Goal: Information Seeking & Learning: Learn about a topic

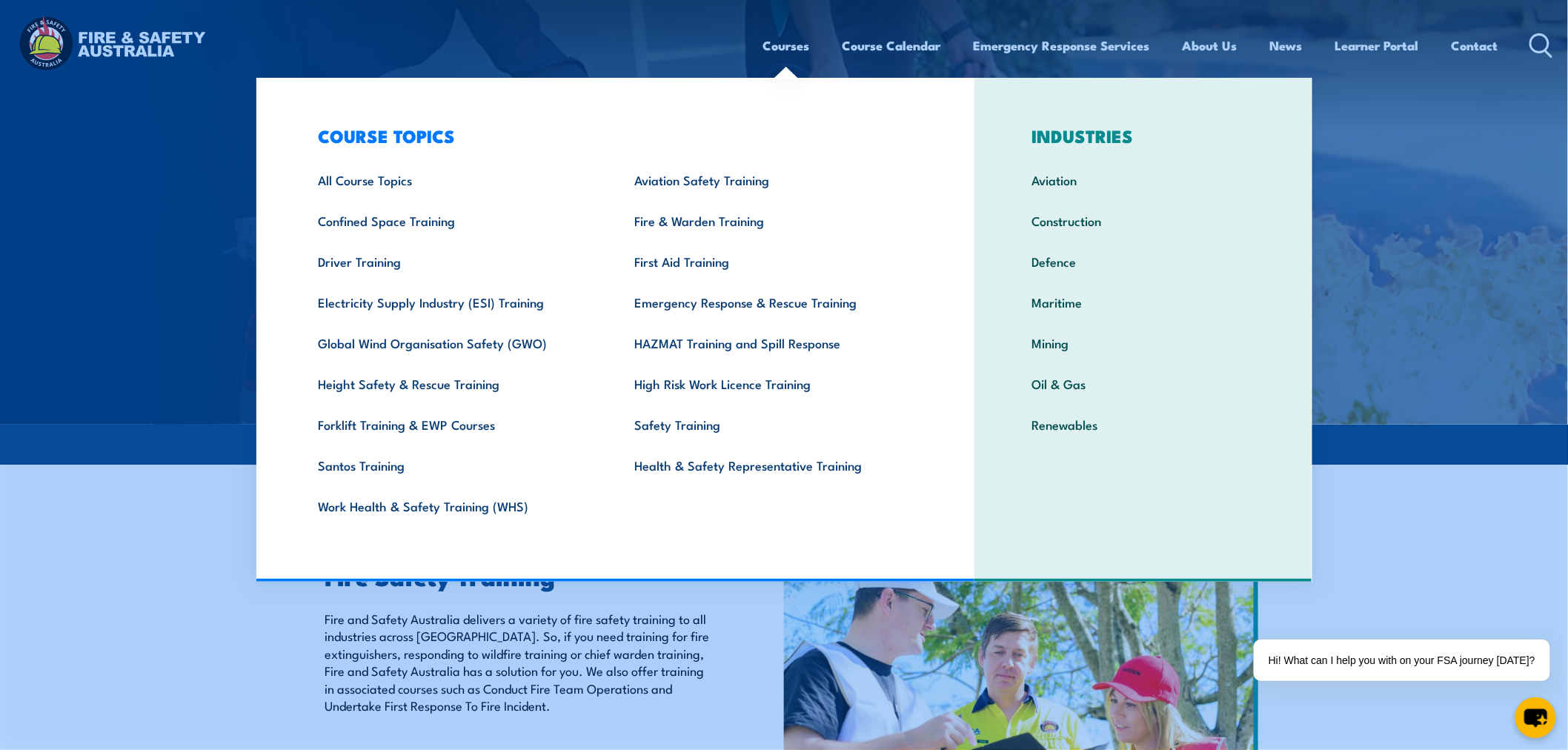
click at [794, 42] on link "Courses" at bounding box center [786, 45] width 46 height 40
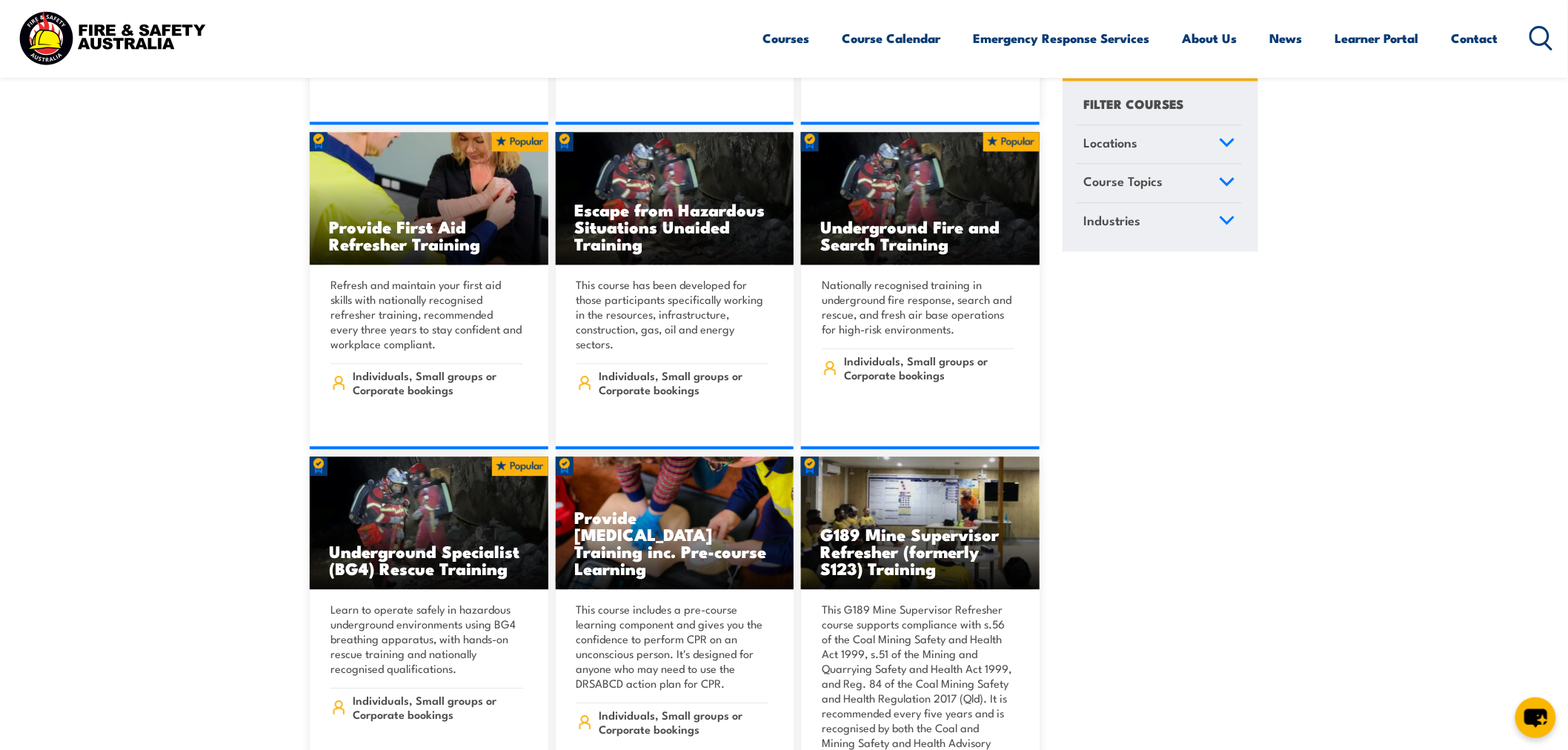
scroll to position [1399, 0]
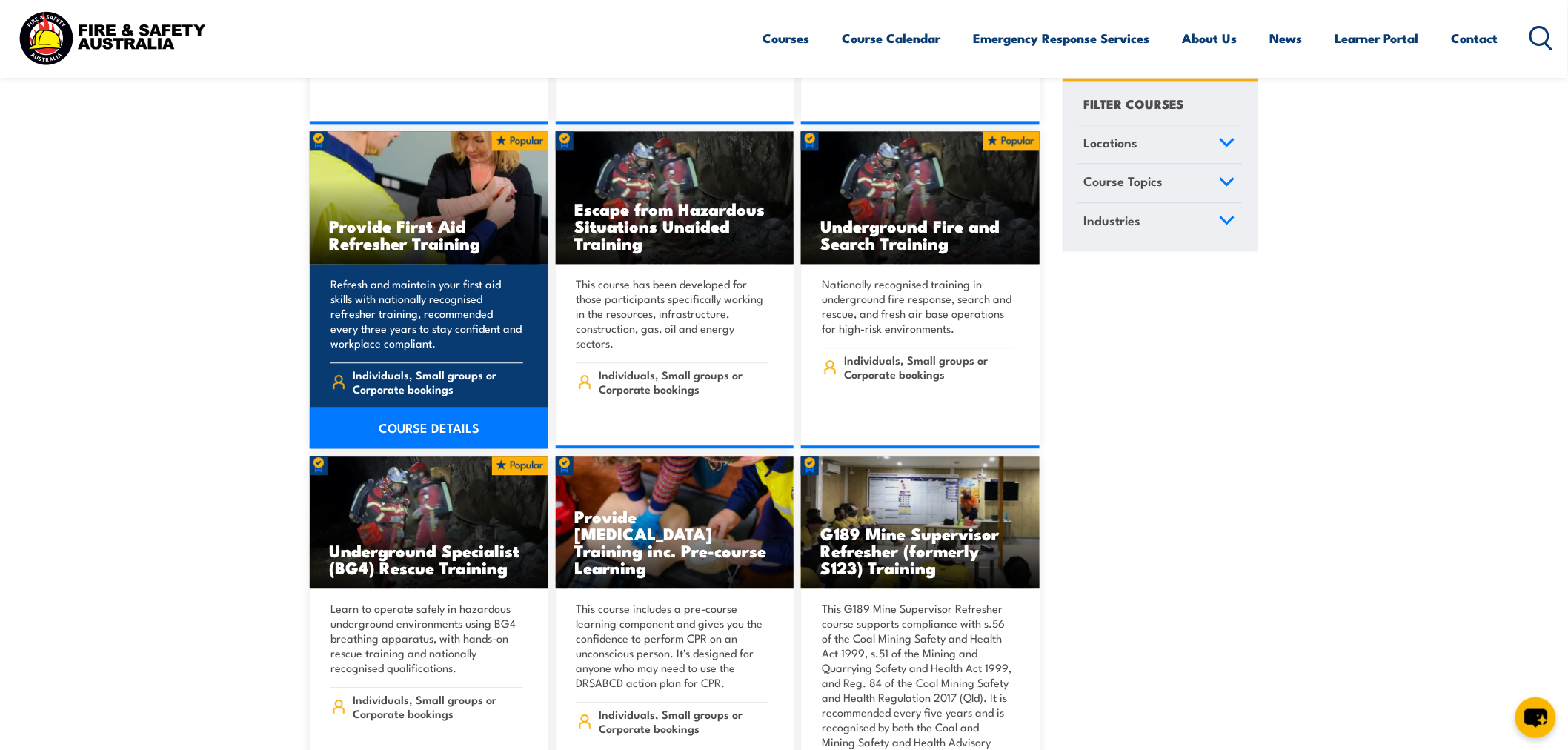
click at [401, 312] on p "Refresh and maintain your first aid skills with nationally recognised refresher…" at bounding box center [426, 313] width 192 height 75
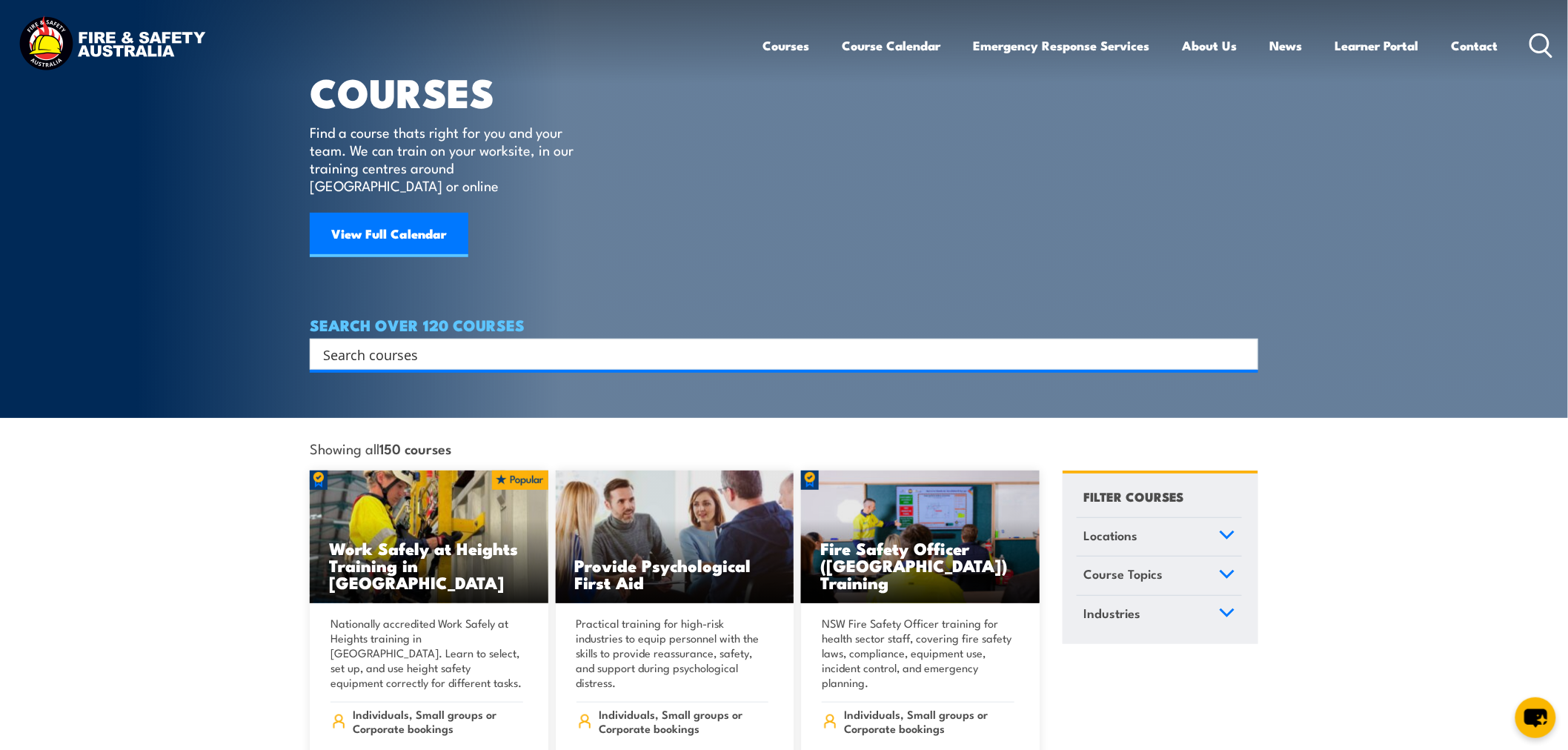
scroll to position [0, 0]
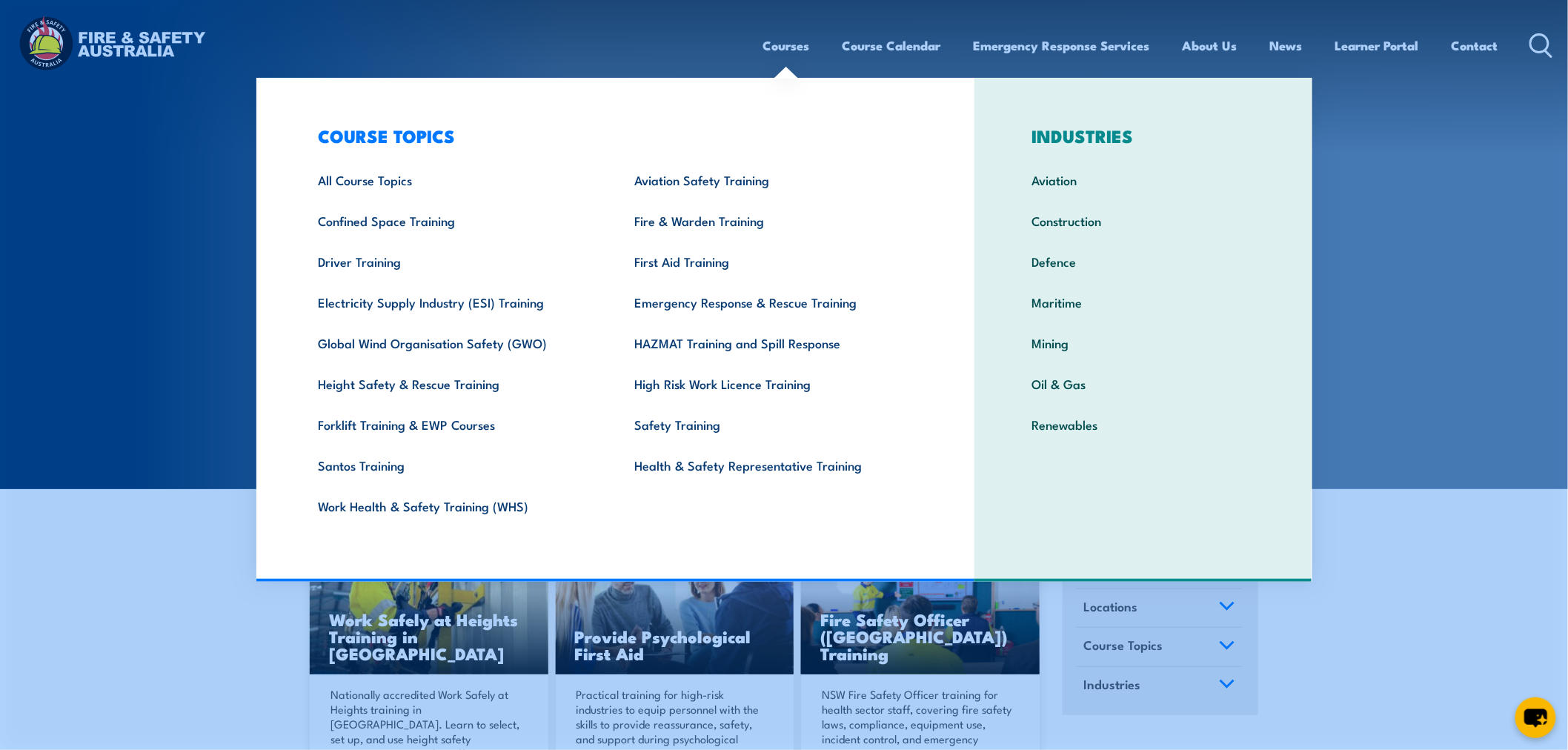
click at [790, 50] on link "Courses" at bounding box center [786, 45] width 46 height 40
click at [735, 261] on link "First Aid Training" at bounding box center [769, 260] width 316 height 41
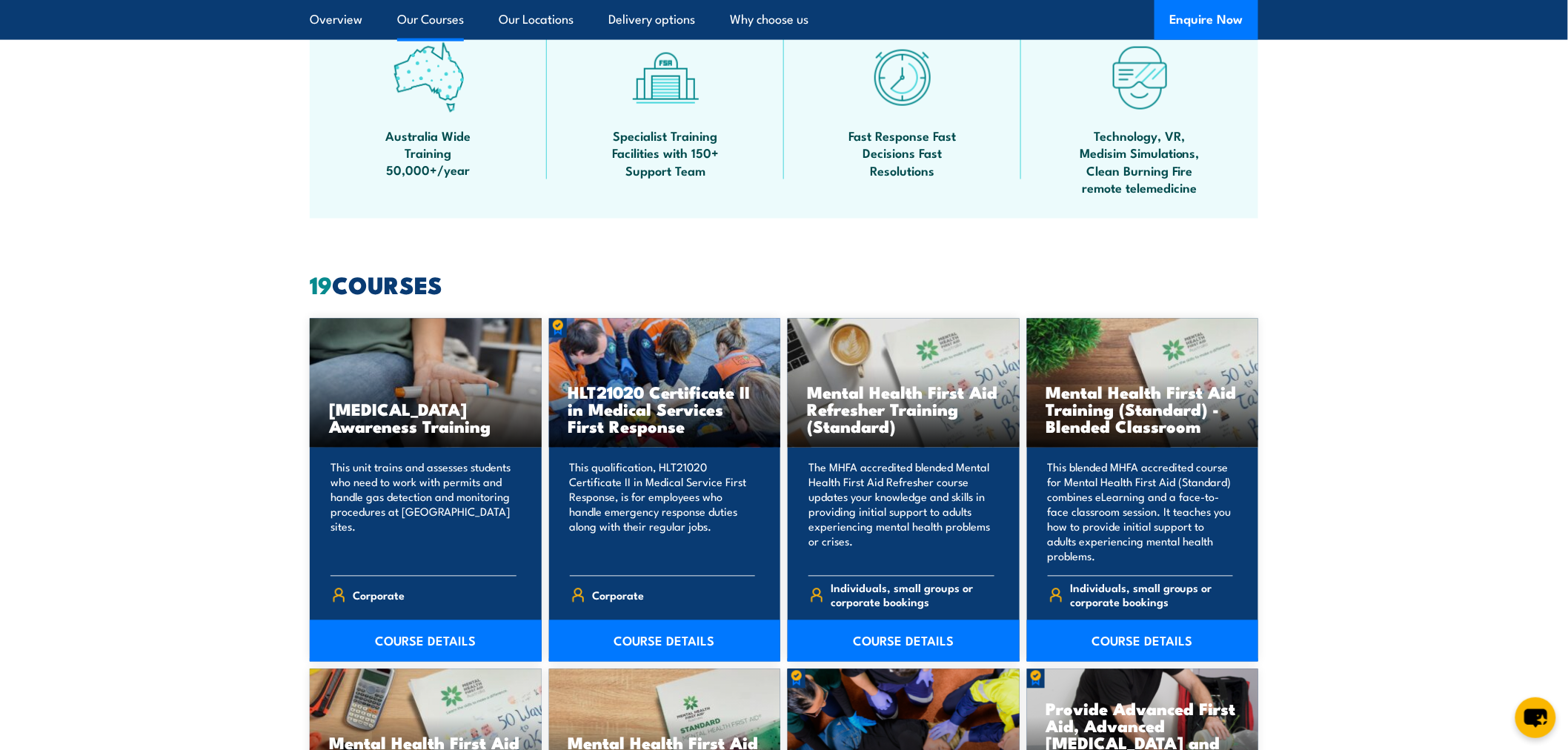
scroll to position [1234, 0]
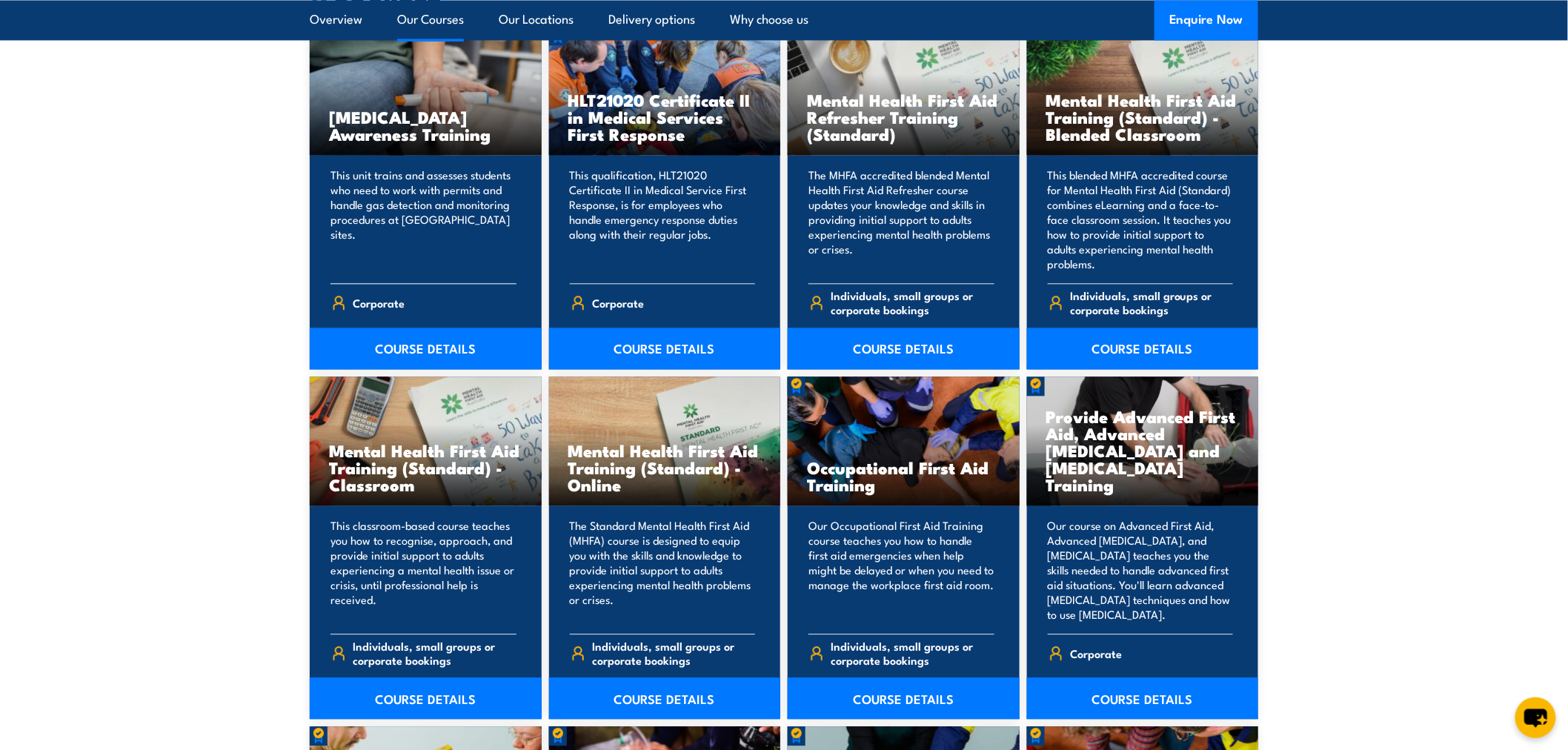
click at [367, 123] on h3 "[MEDICAL_DATA] Awareness Training" at bounding box center [425, 125] width 193 height 34
click at [408, 347] on link "COURSE DETAILS" at bounding box center [425, 348] width 232 height 42
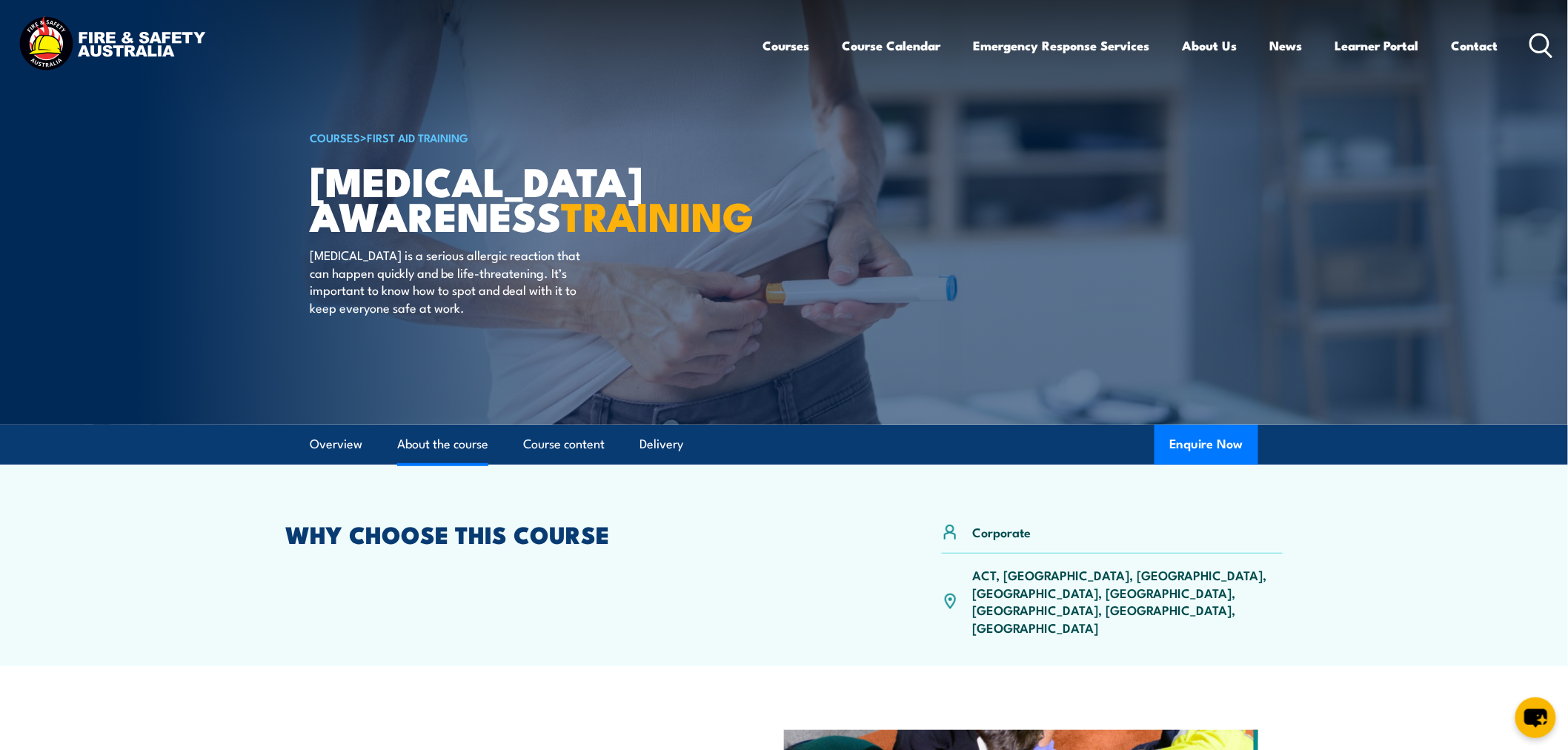
click at [472, 442] on link "About the course" at bounding box center [442, 444] width 92 height 40
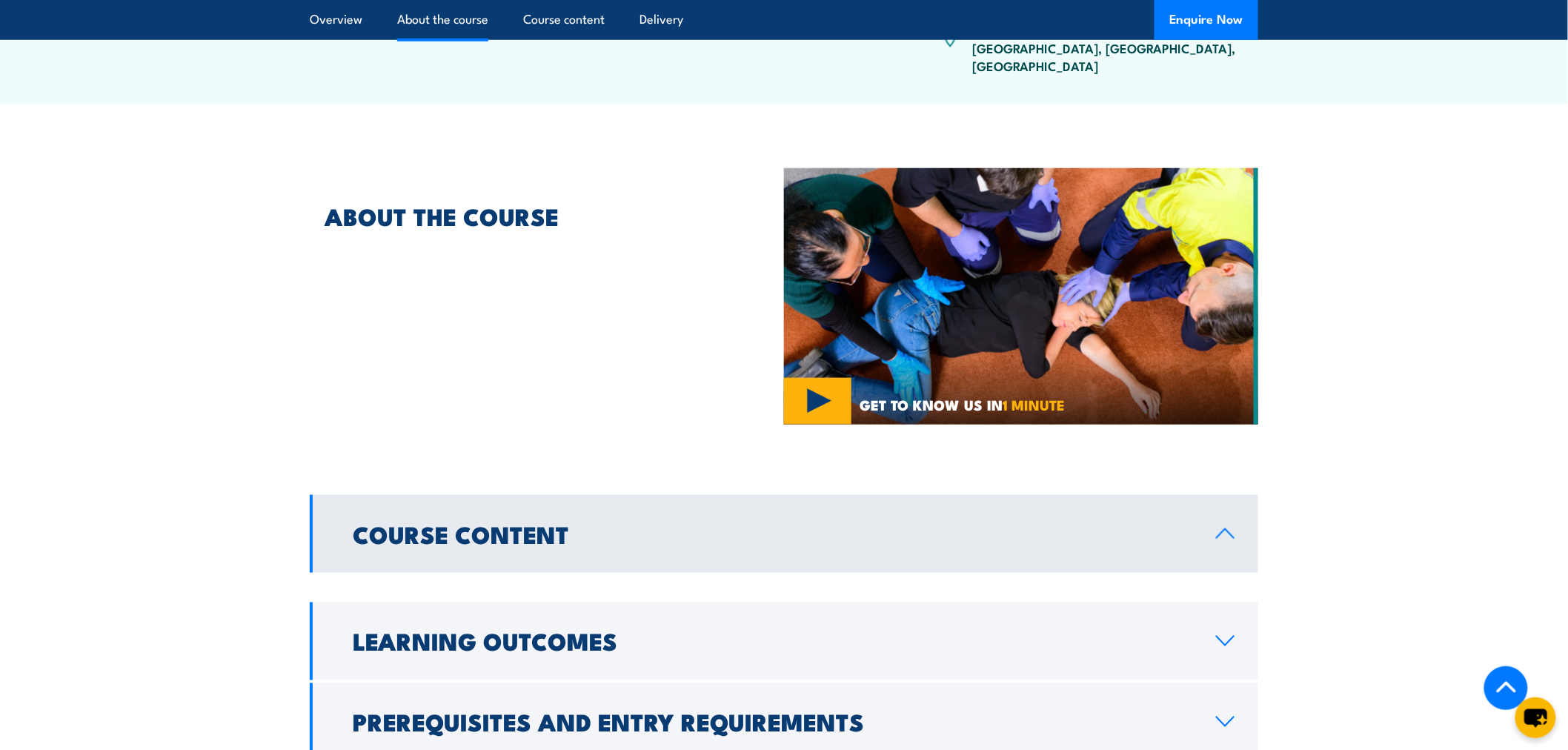
scroll to position [586, 0]
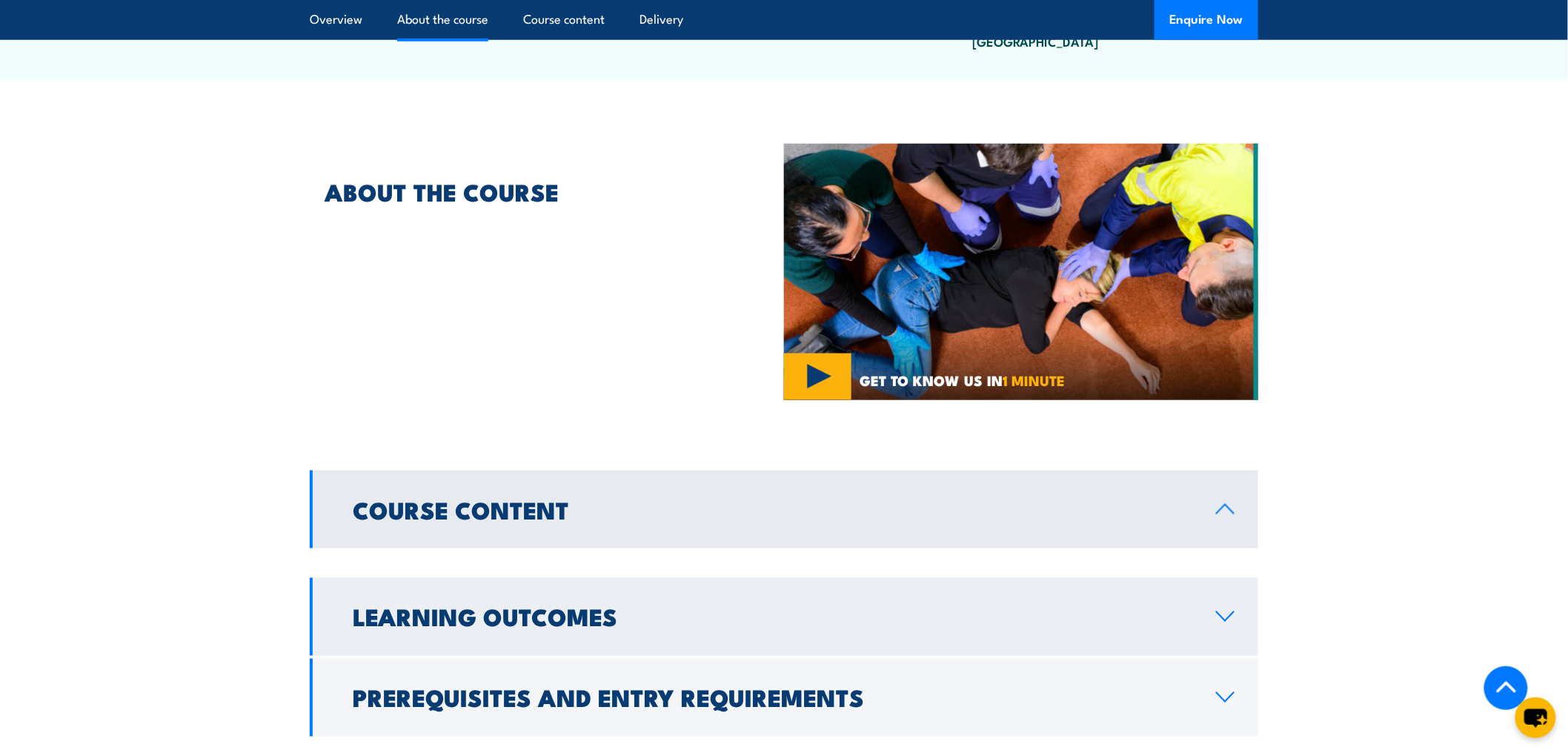
click at [1221, 612] on icon at bounding box center [1226, 616] width 17 height 8
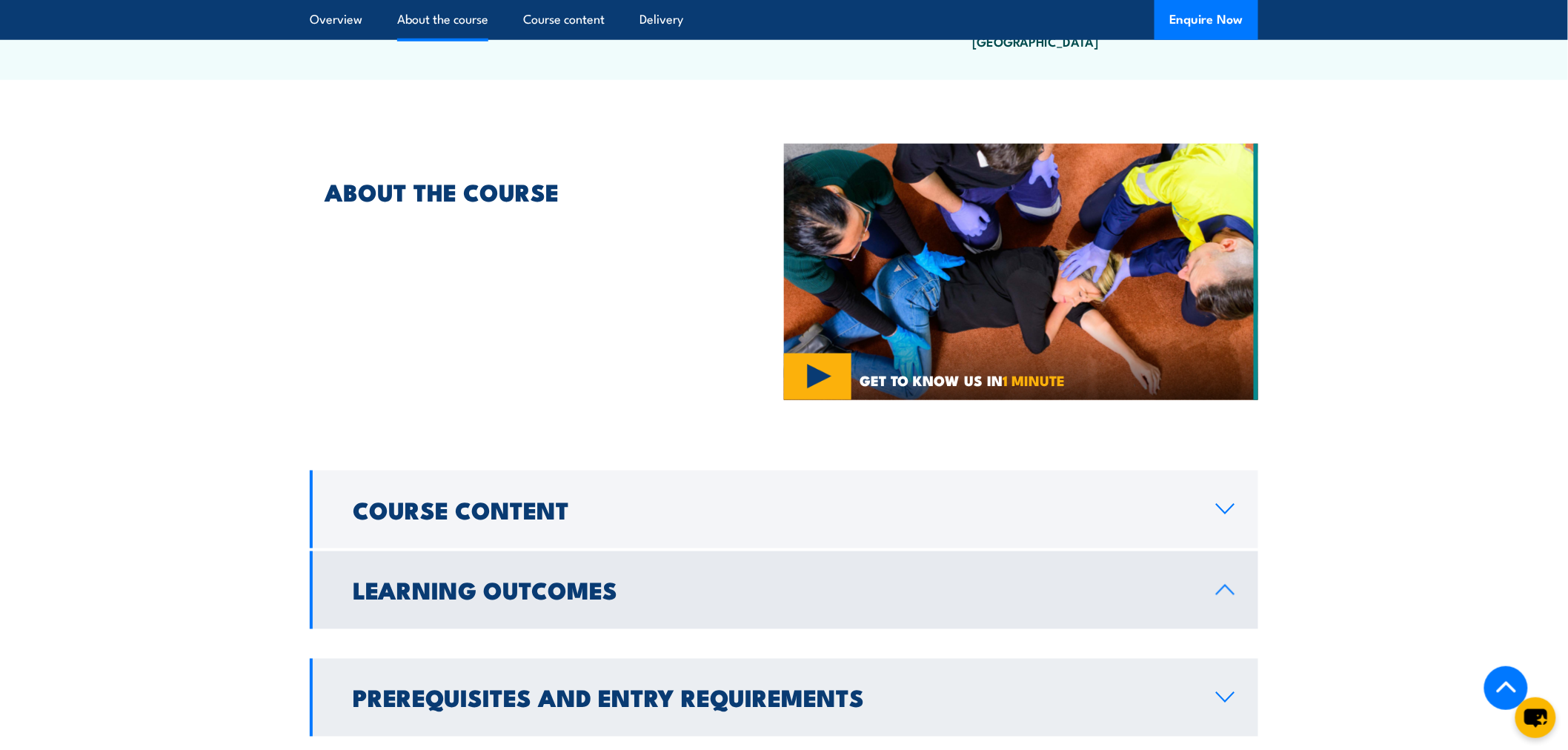
click at [1232, 692] on icon at bounding box center [1225, 697] width 20 height 12
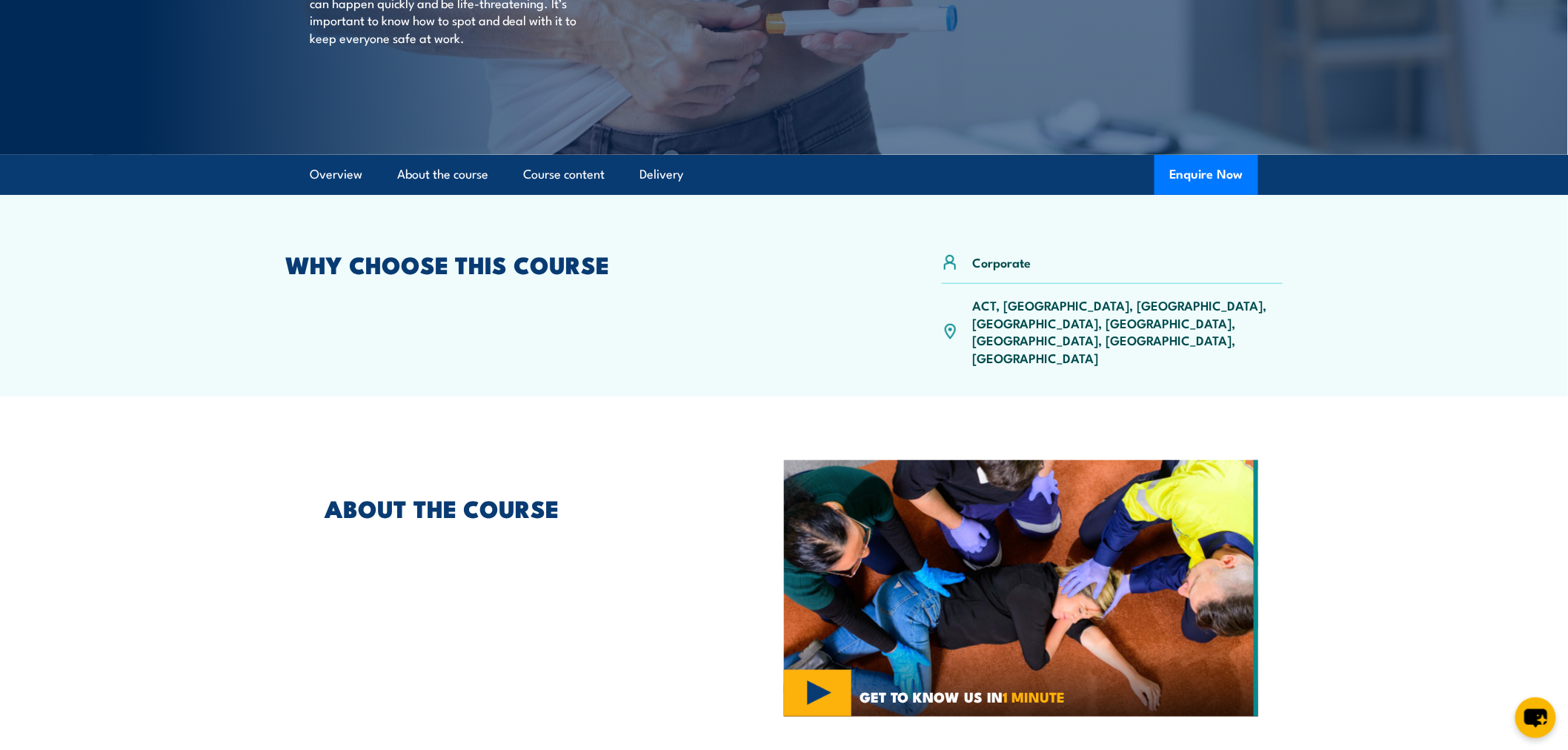
scroll to position [92, 0]
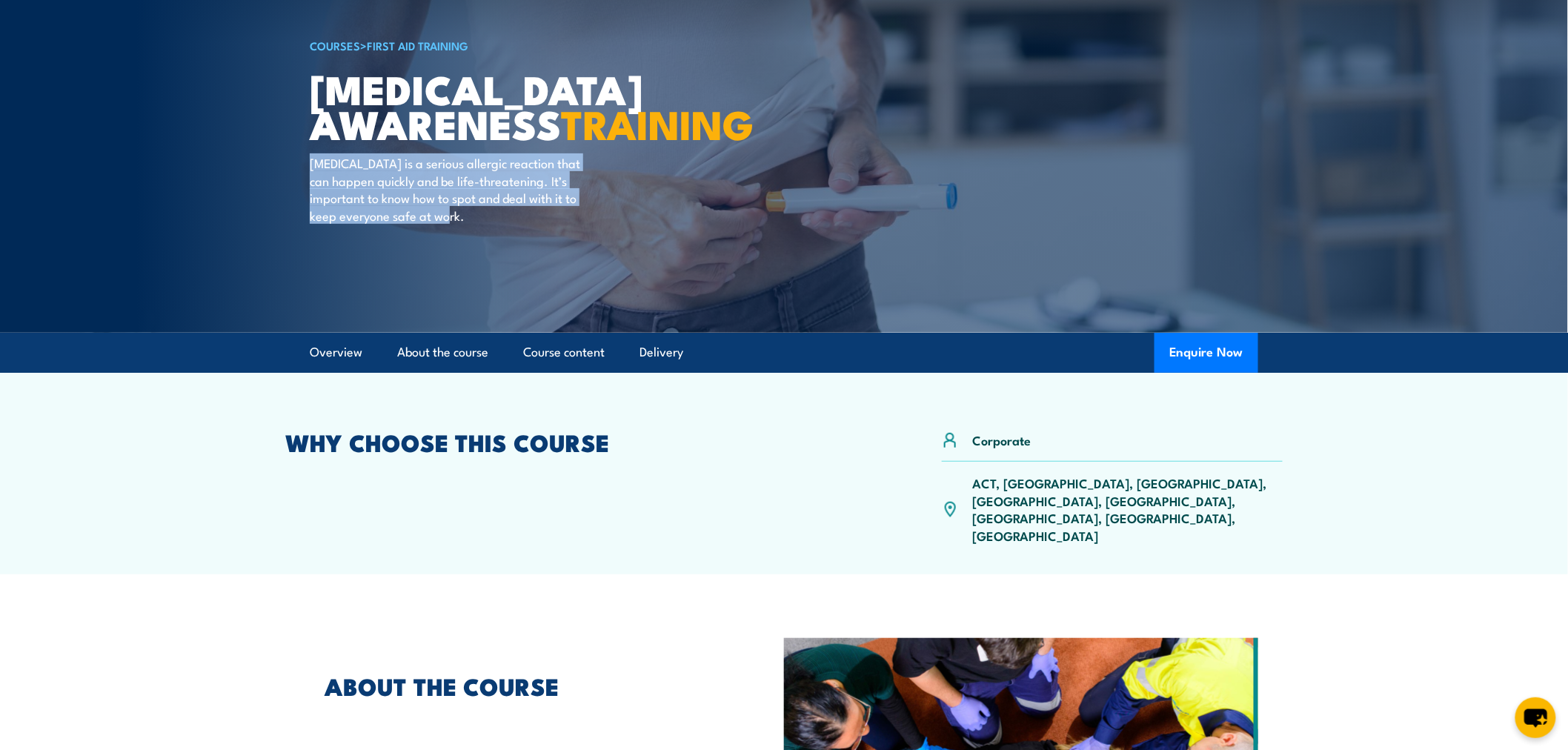
drag, startPoint x: 470, startPoint y: 248, endPoint x: 312, endPoint y: 200, distance: 165.1
click at [312, 200] on p "Anaphylaxis is a serious allergic reaction that can happen quickly and be life-…" at bounding box center [444, 189] width 271 height 70
copy p "Anaphylaxis is a serious allergic reaction that can happen quickly and be life-…"
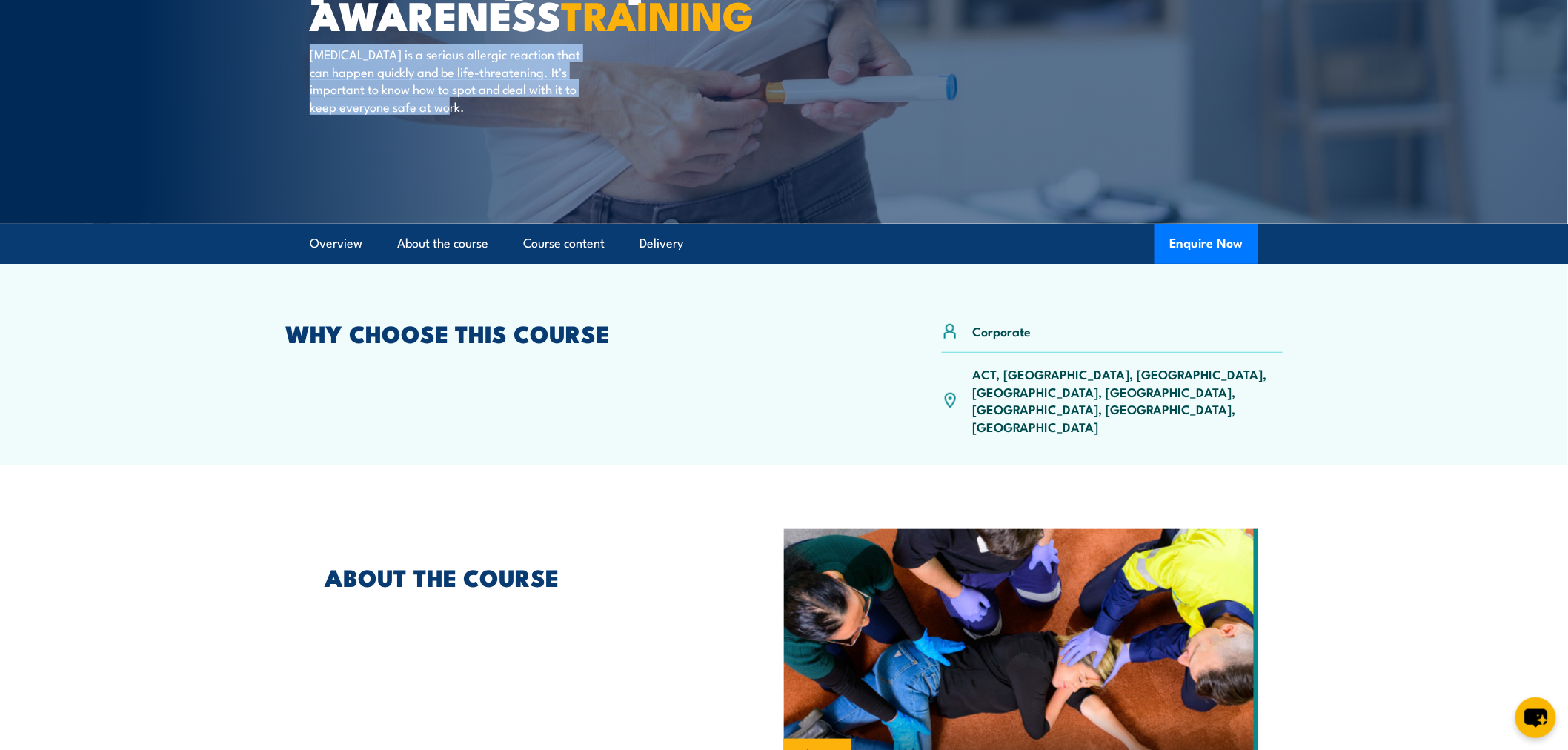
scroll to position [0, 0]
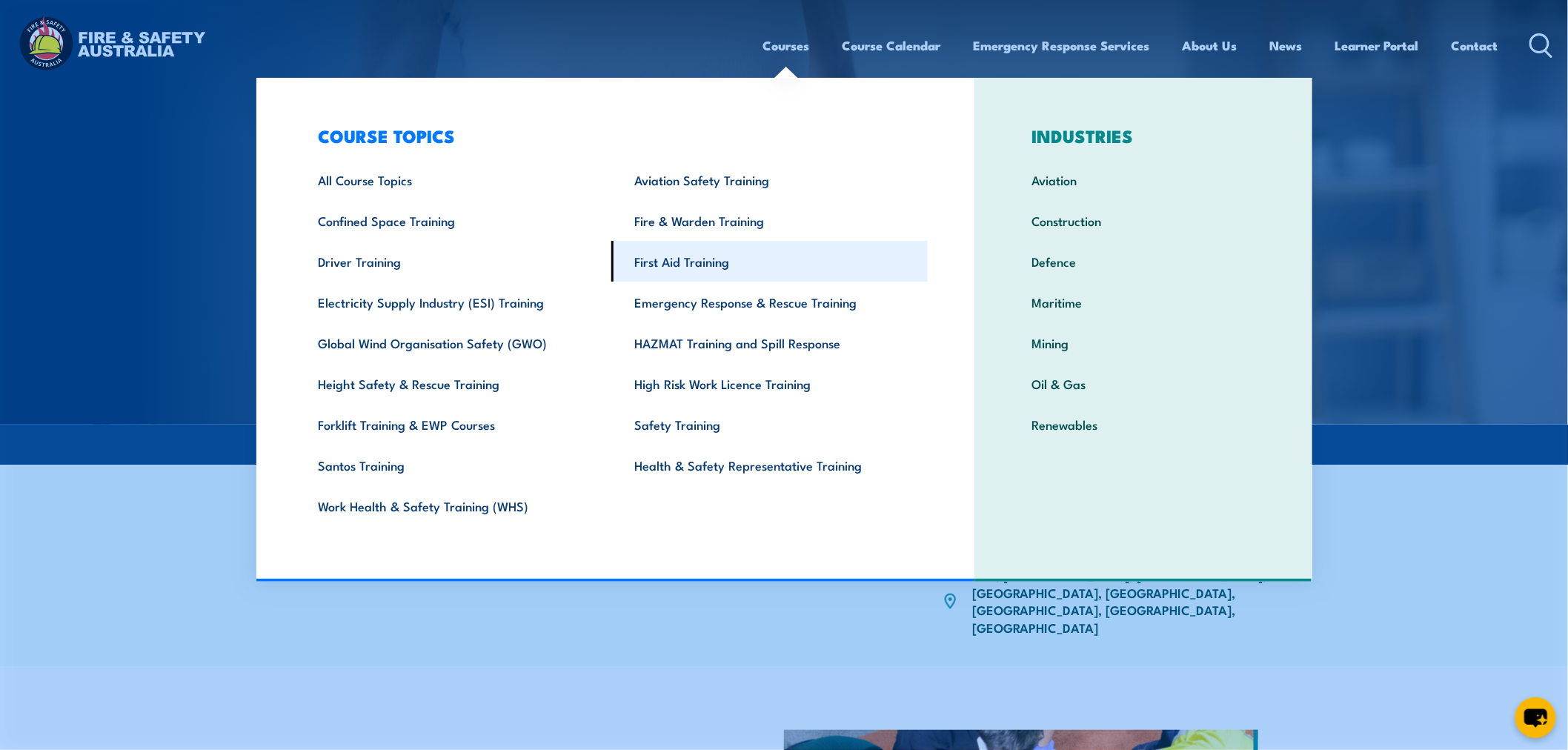
click at [673, 253] on link "First Aid Training" at bounding box center [769, 260] width 316 height 41
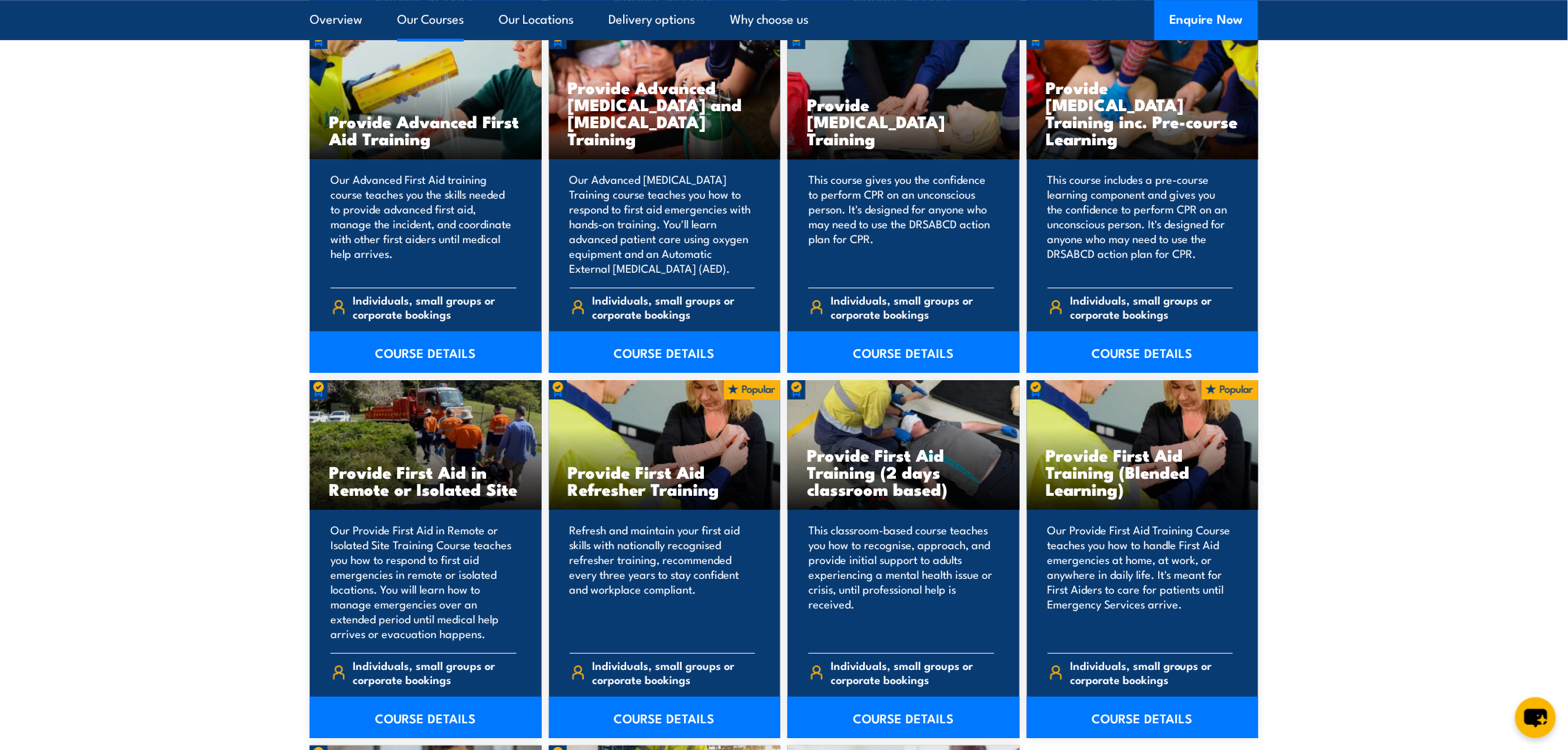
scroll to position [2058, 0]
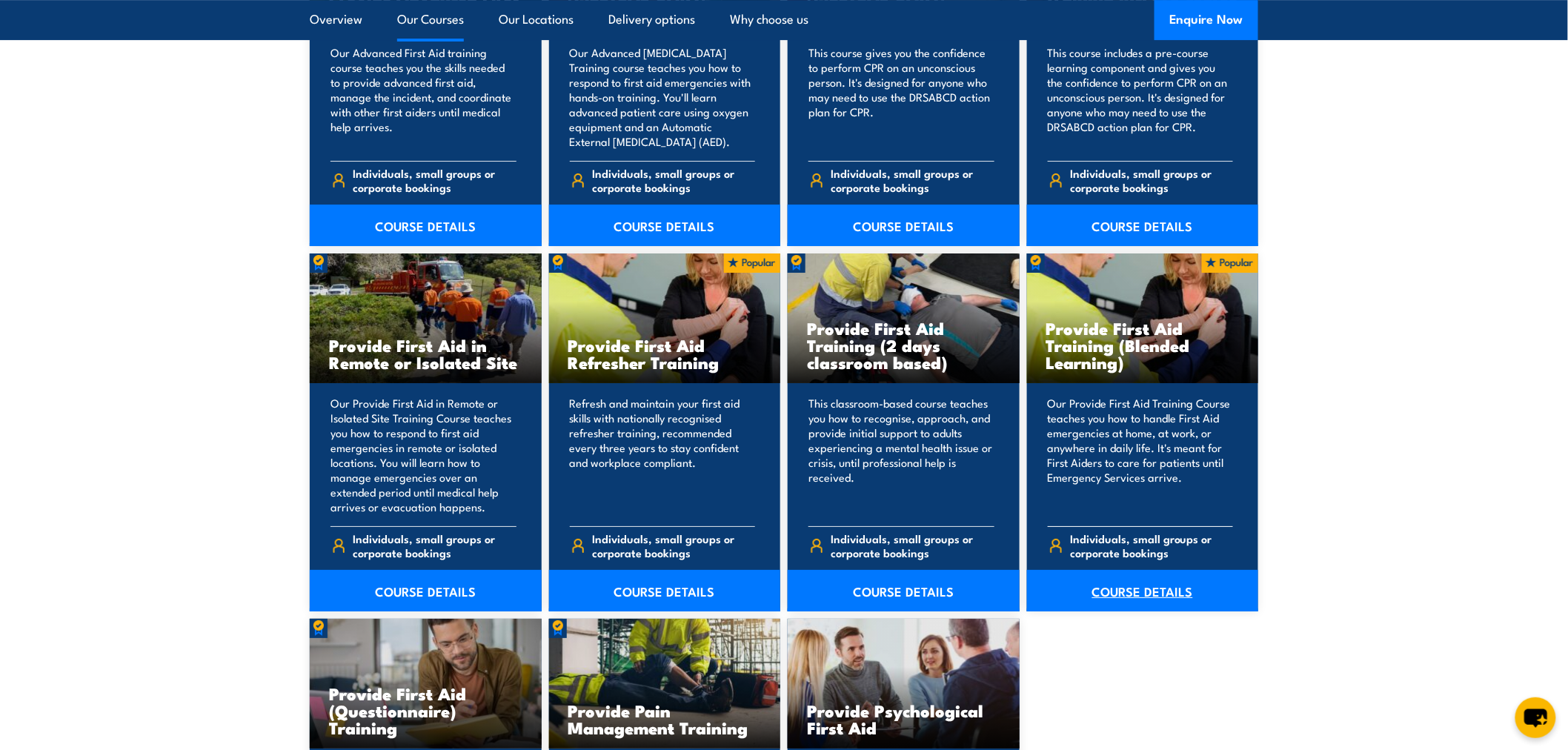
click at [1131, 590] on link "COURSE DETAILS" at bounding box center [1143, 591] width 232 height 42
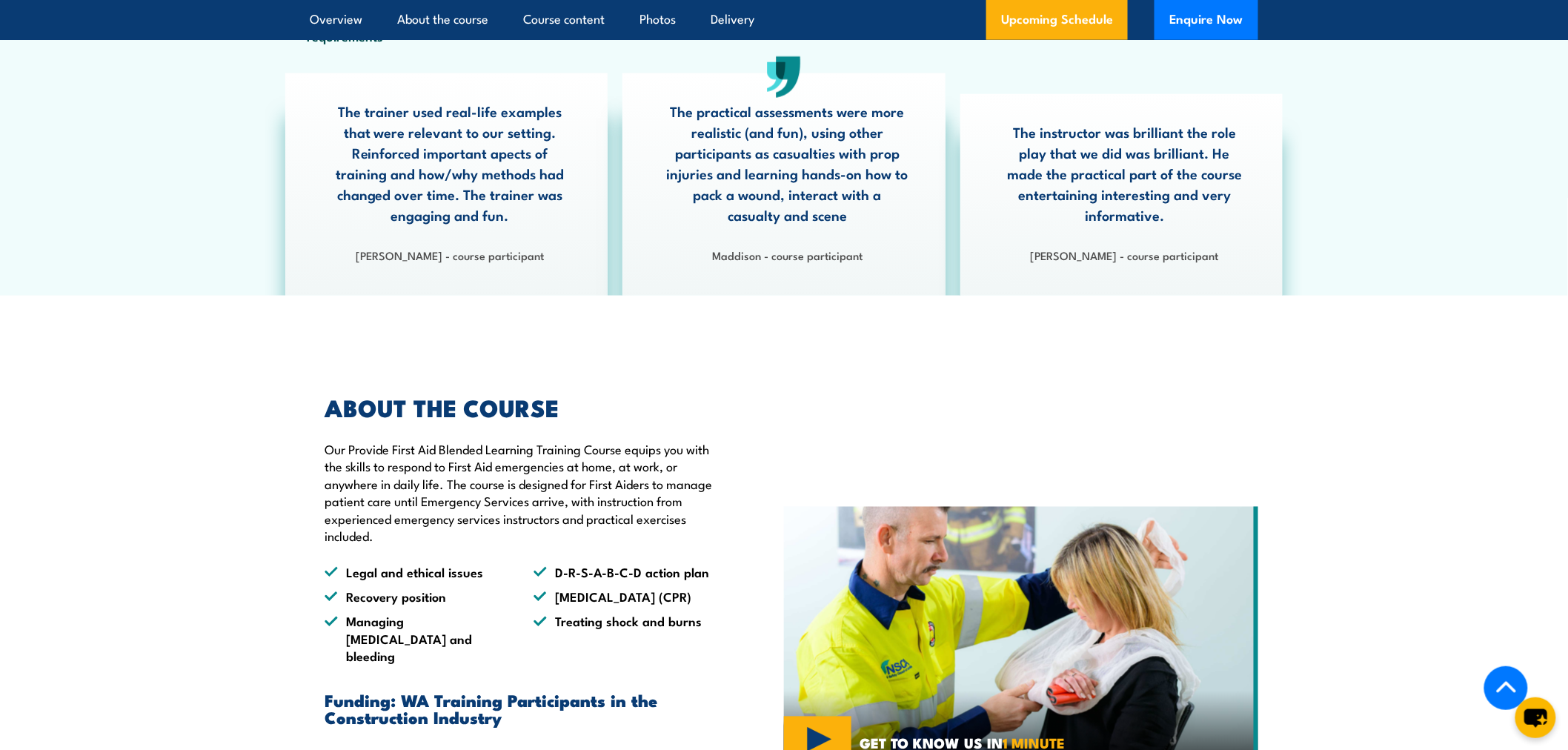
scroll to position [906, 0]
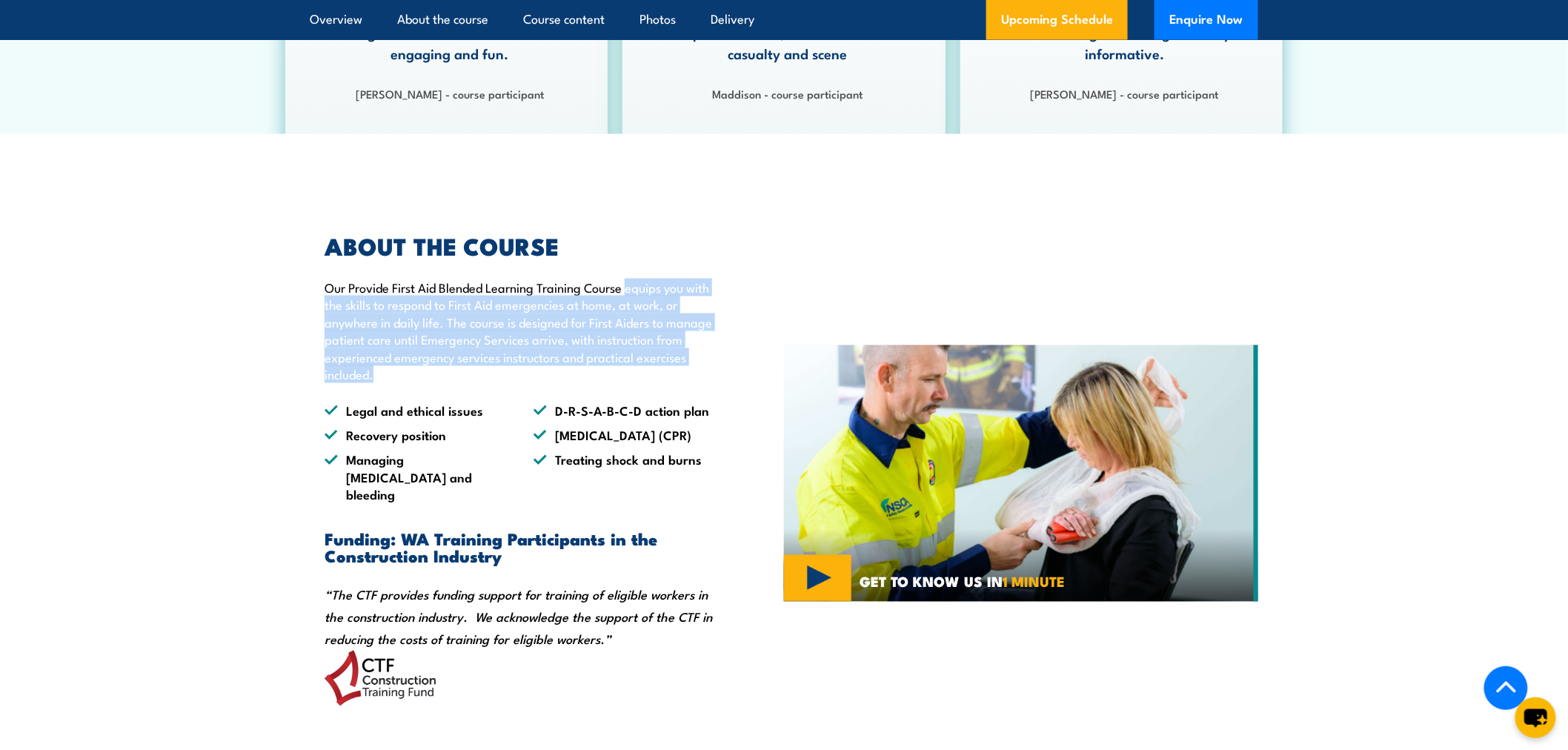
drag, startPoint x: 628, startPoint y: 323, endPoint x: 642, endPoint y: 404, distance: 82.2
click at [642, 383] on p "Our Provide First Aid Blended Learning Training Course equips you with the skil…" at bounding box center [520, 331] width 392 height 104
copy p "equips you with the skills to respond to First Aid emergencies at home, at work…"
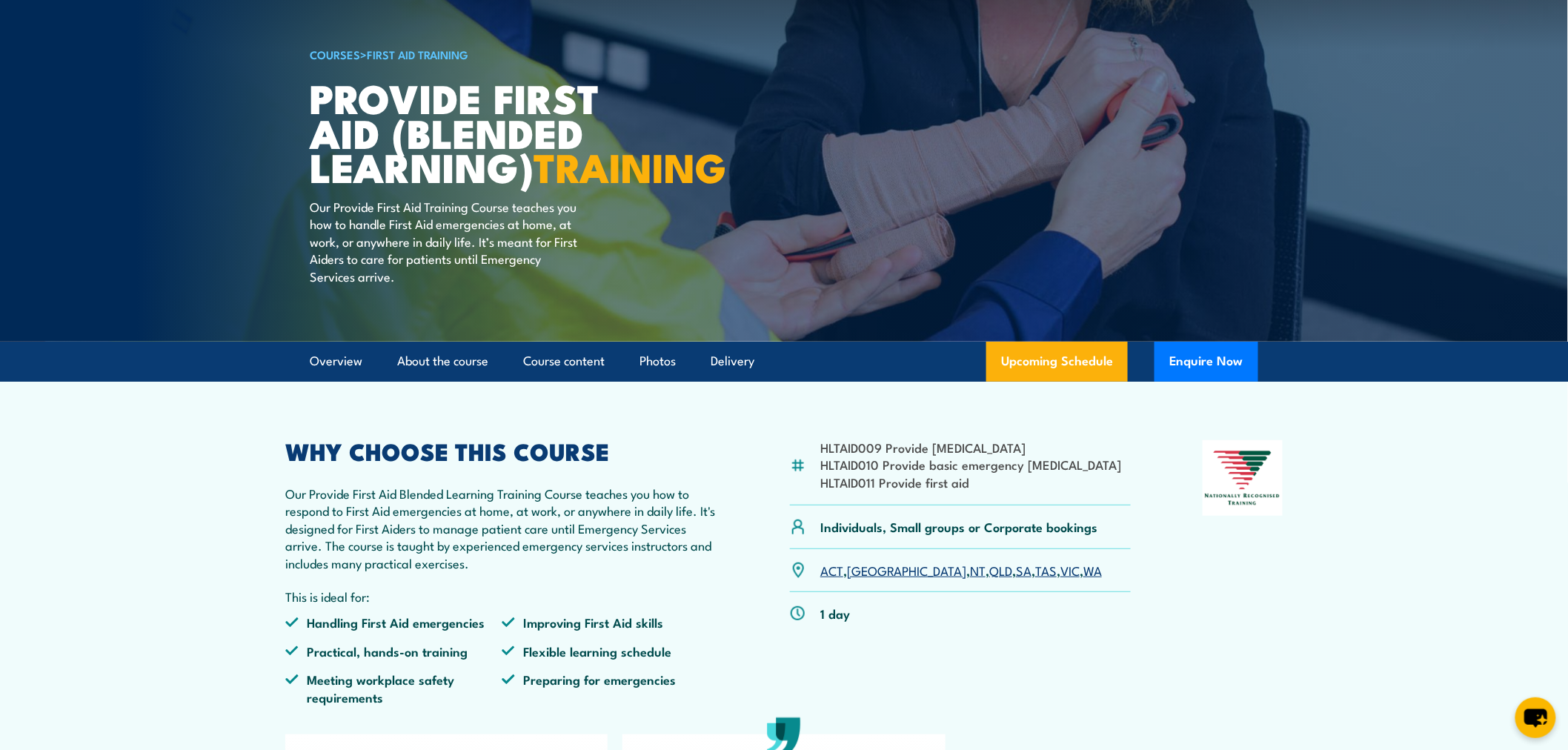
scroll to position [82, 0]
click at [1060, 579] on link "VIC" at bounding box center [1070, 570] width 19 height 18
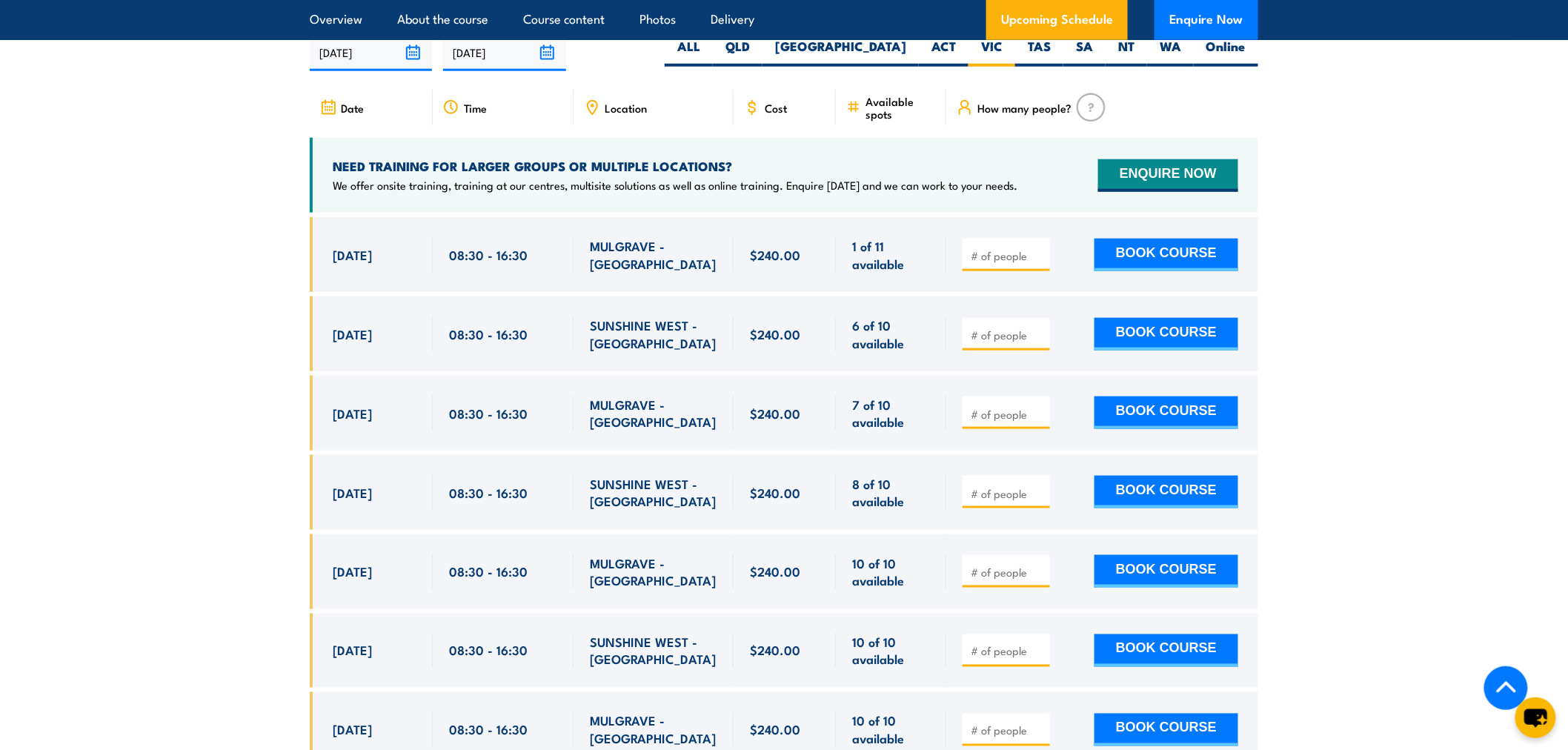
scroll to position [2359, 0]
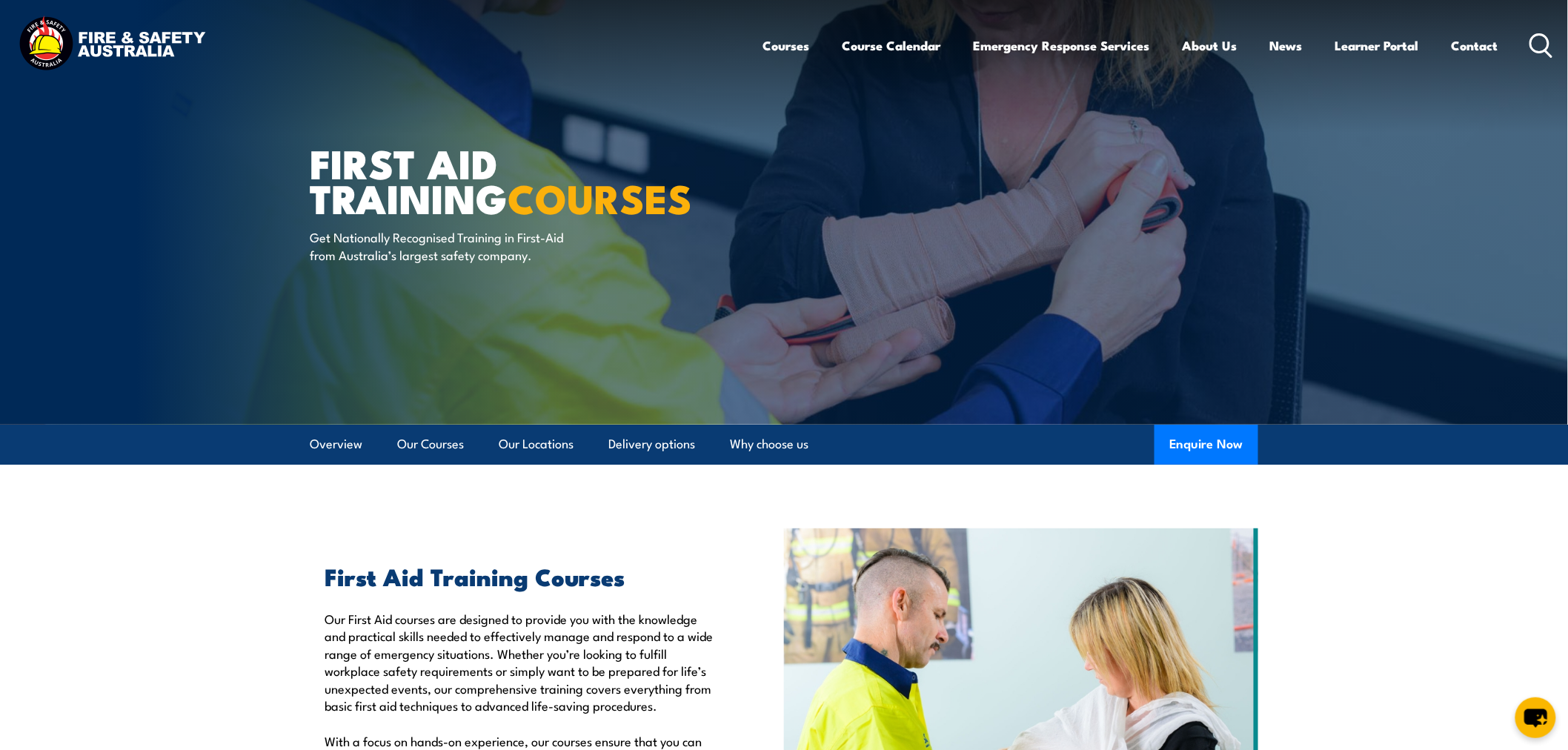
click at [1534, 42] on icon at bounding box center [1541, 45] width 24 height 25
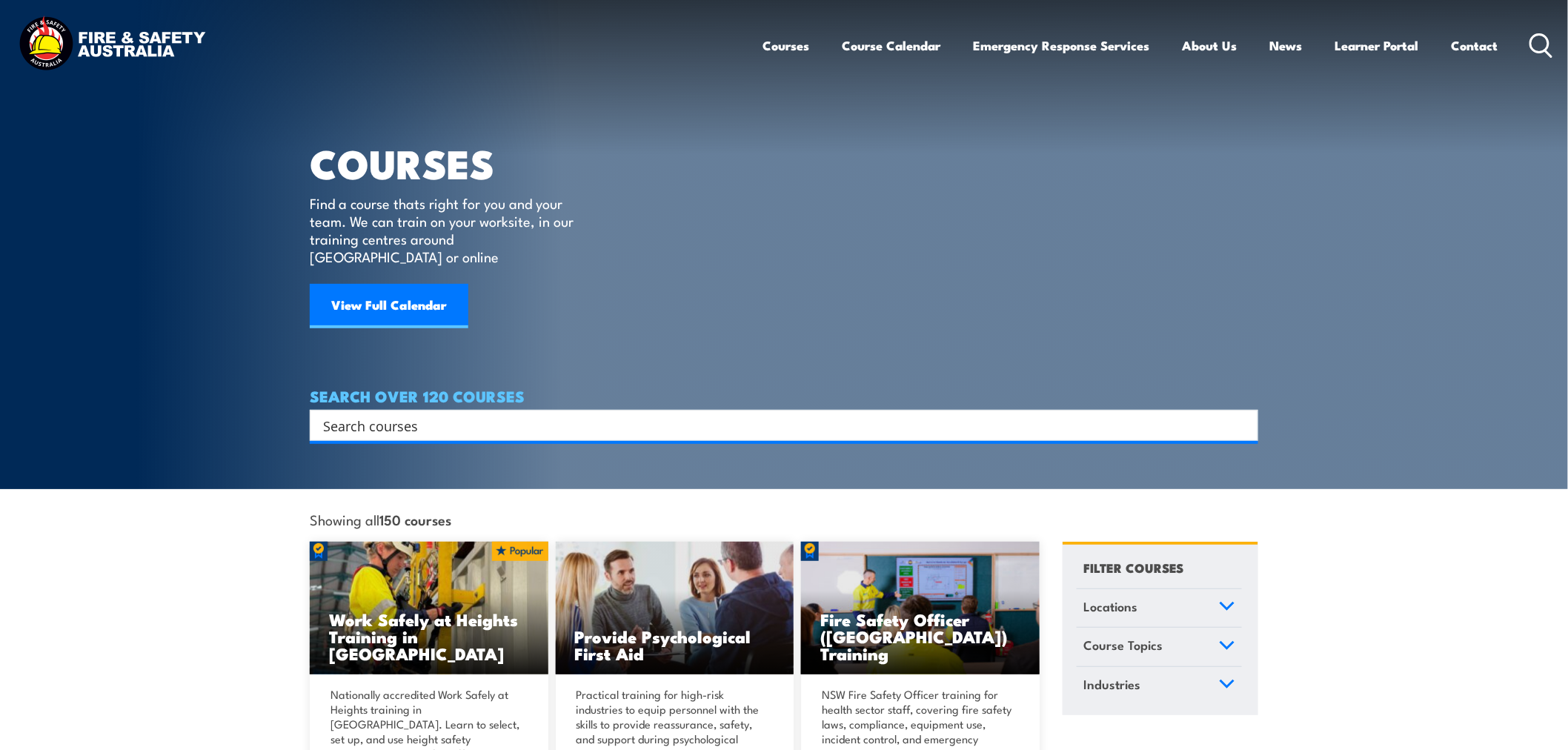
click at [392, 414] on input "Search input" at bounding box center [774, 425] width 903 height 23
type input "cpr"
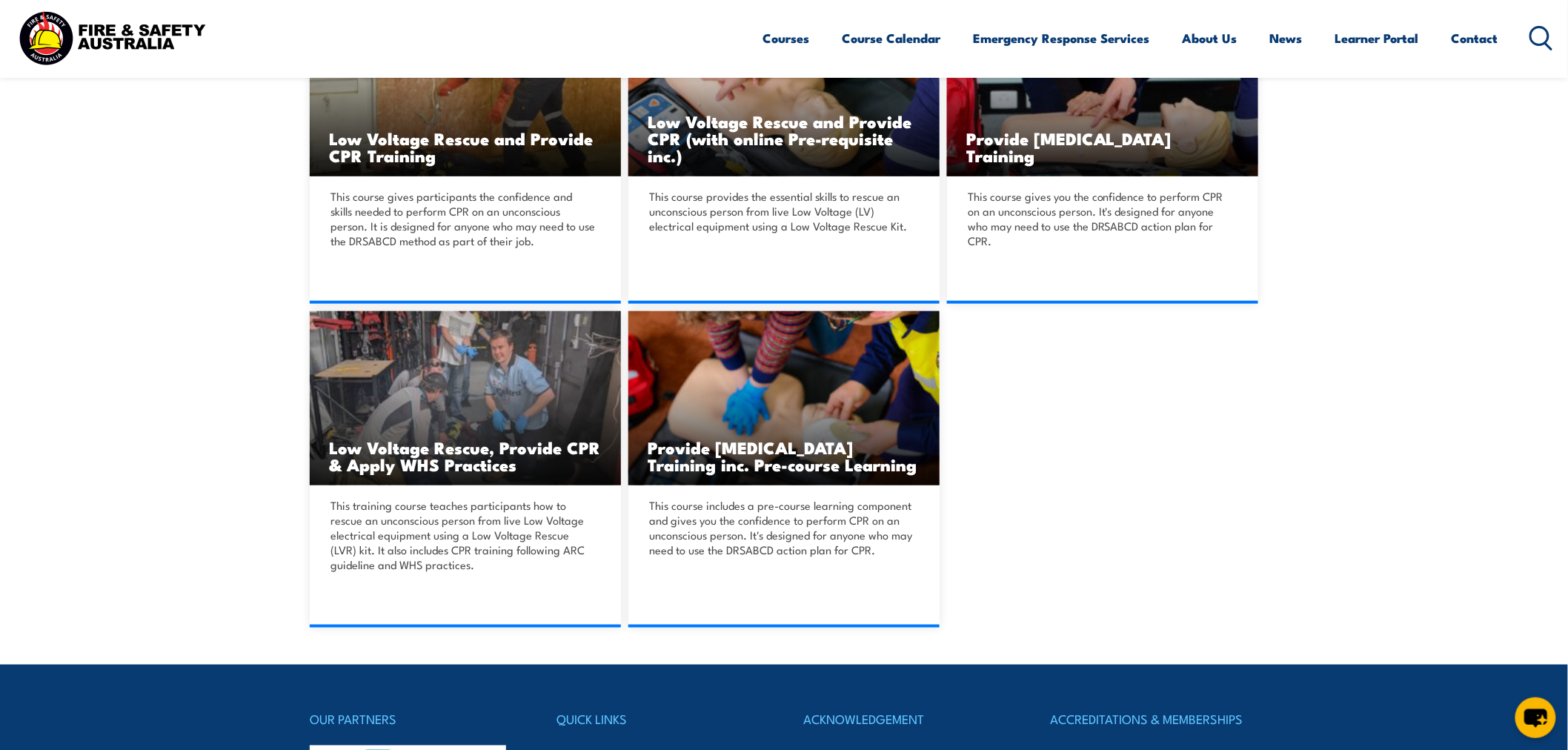
scroll to position [493, 0]
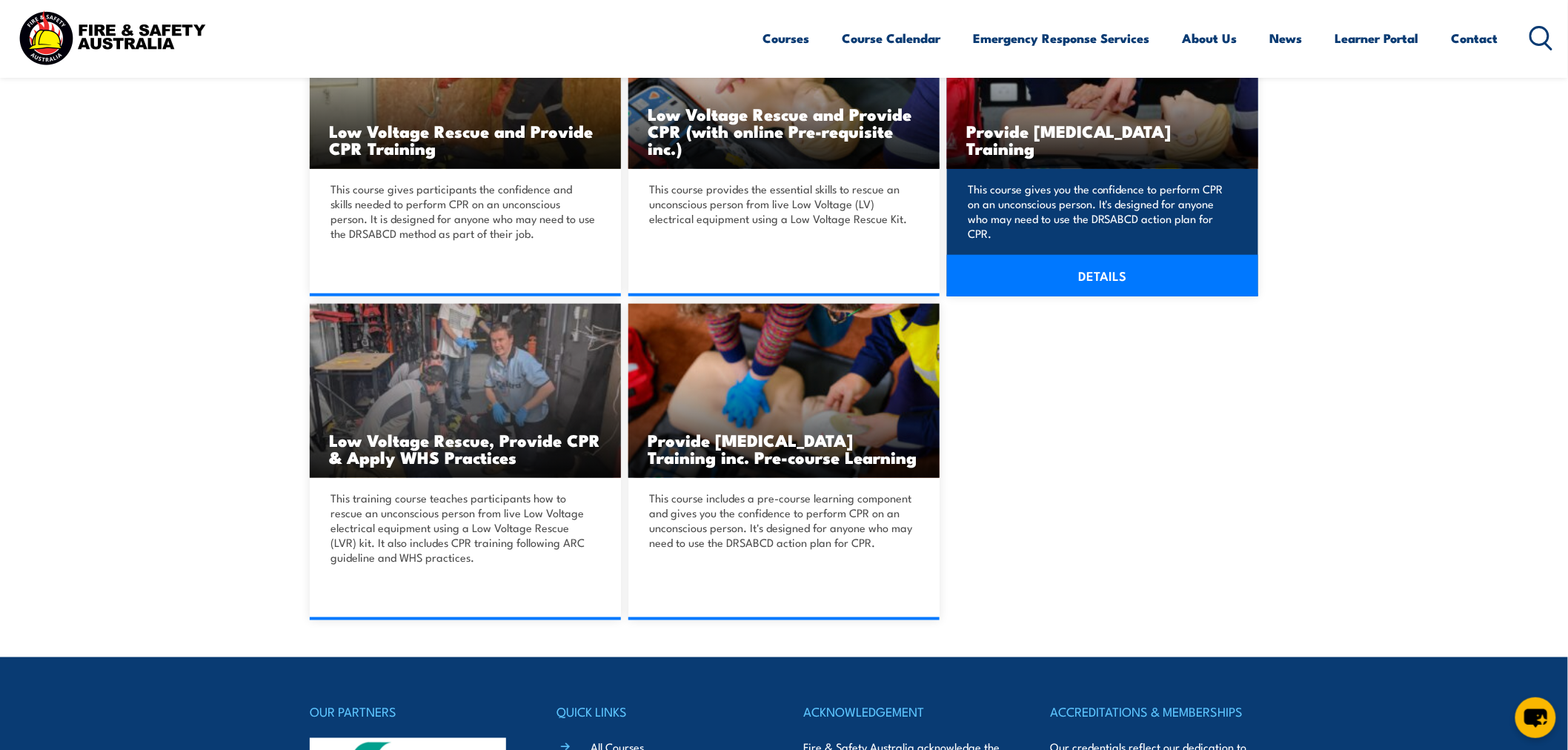
click at [1126, 275] on link "DETAILS" at bounding box center [1103, 275] width 311 height 42
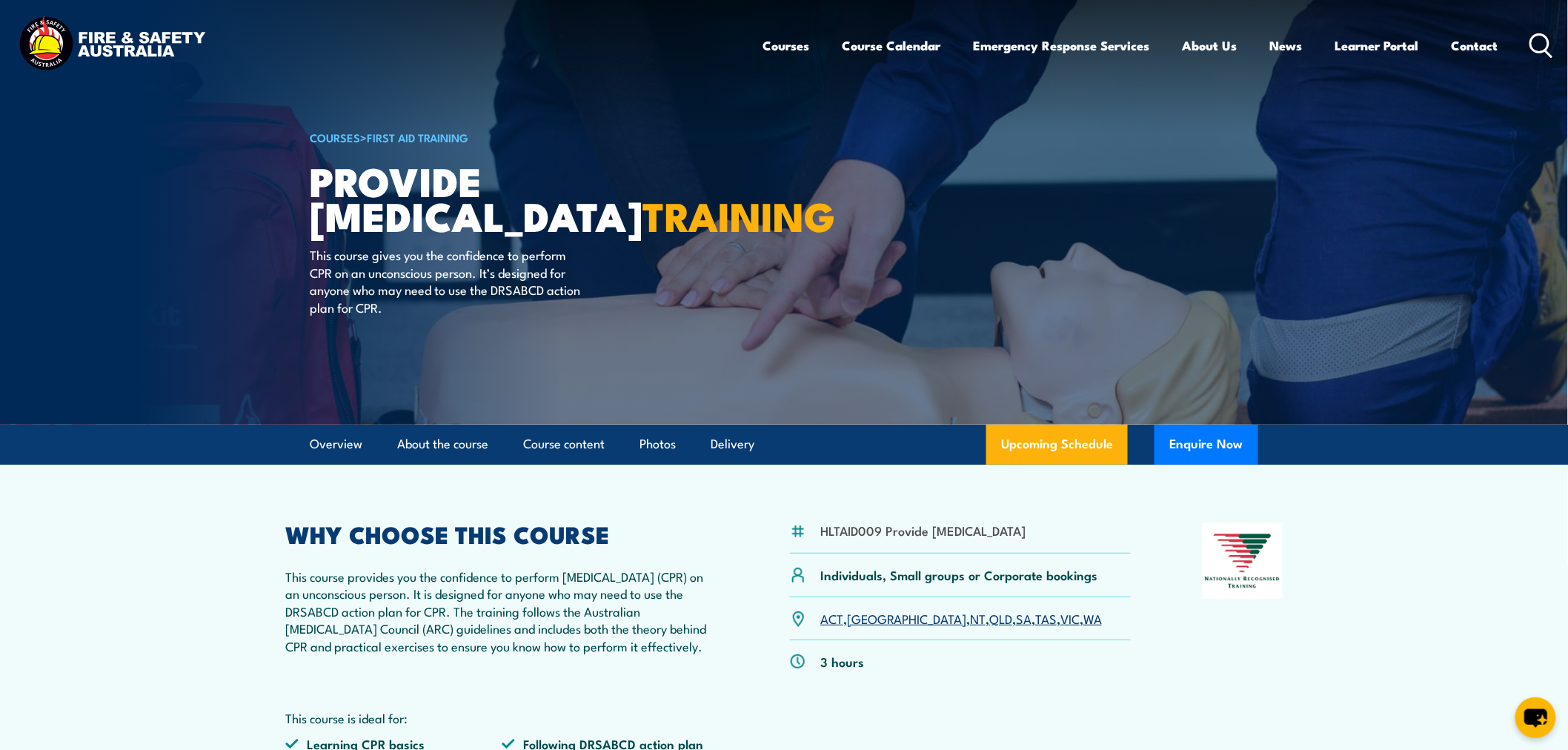
click at [1539, 28] on div "Courses Course Calendar Emergency Response Services Services Overview Emergency…" at bounding box center [1159, 45] width 791 height 64
click at [1538, 40] on icon at bounding box center [1541, 45] width 24 height 25
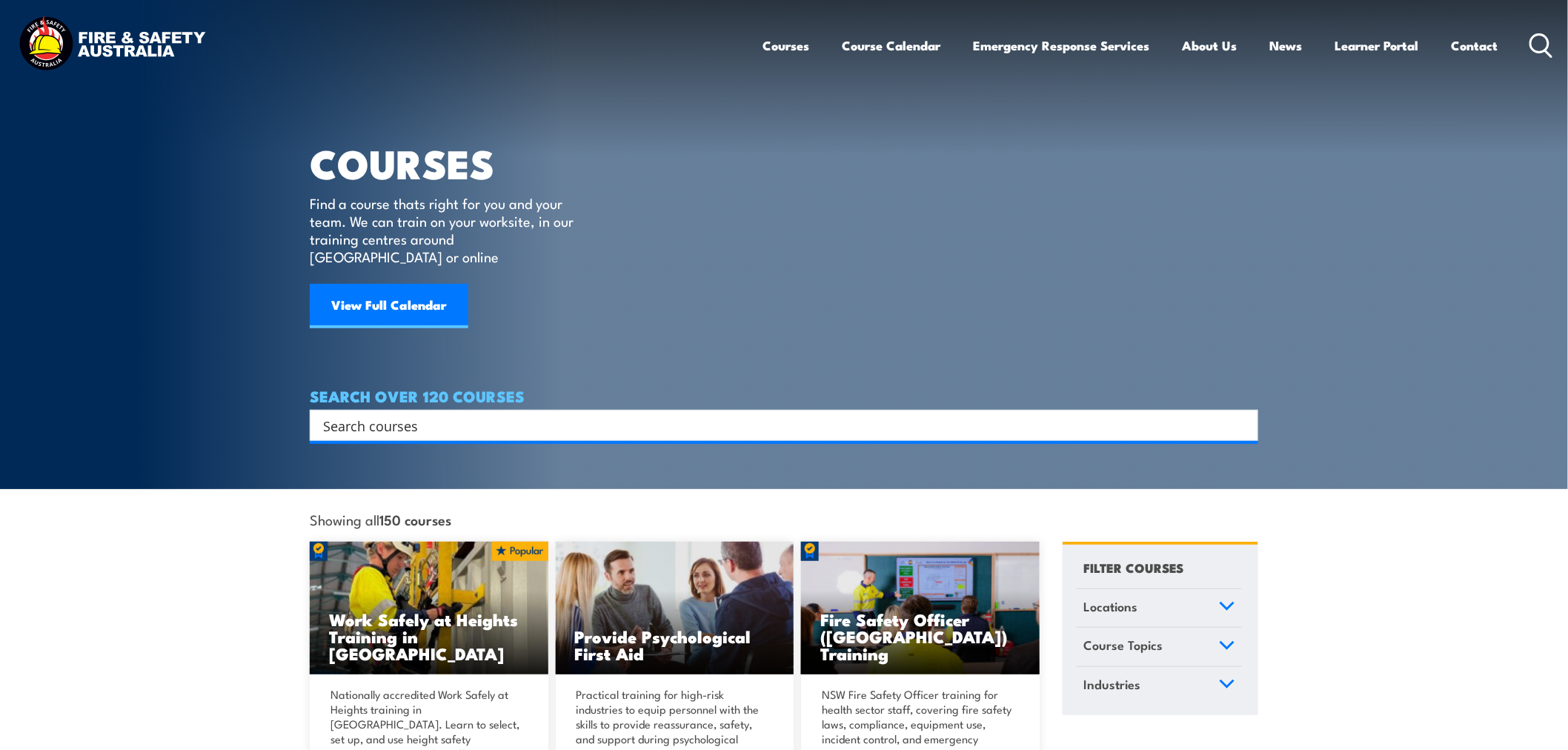
click at [523, 414] on input "Search input" at bounding box center [774, 425] width 903 height 23
type input "cpr refresher"
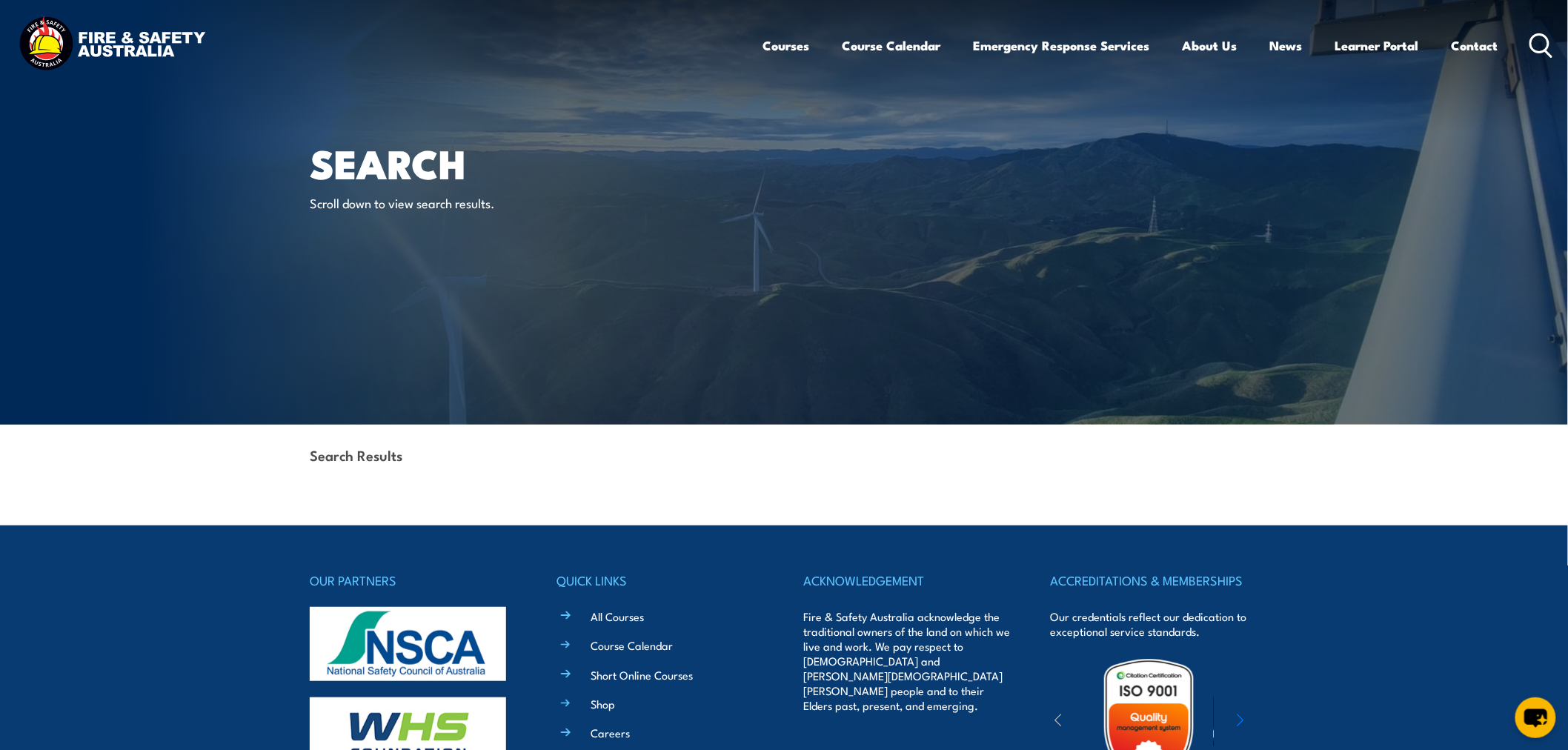
click at [1531, 44] on circle at bounding box center [1540, 42] width 18 height 18
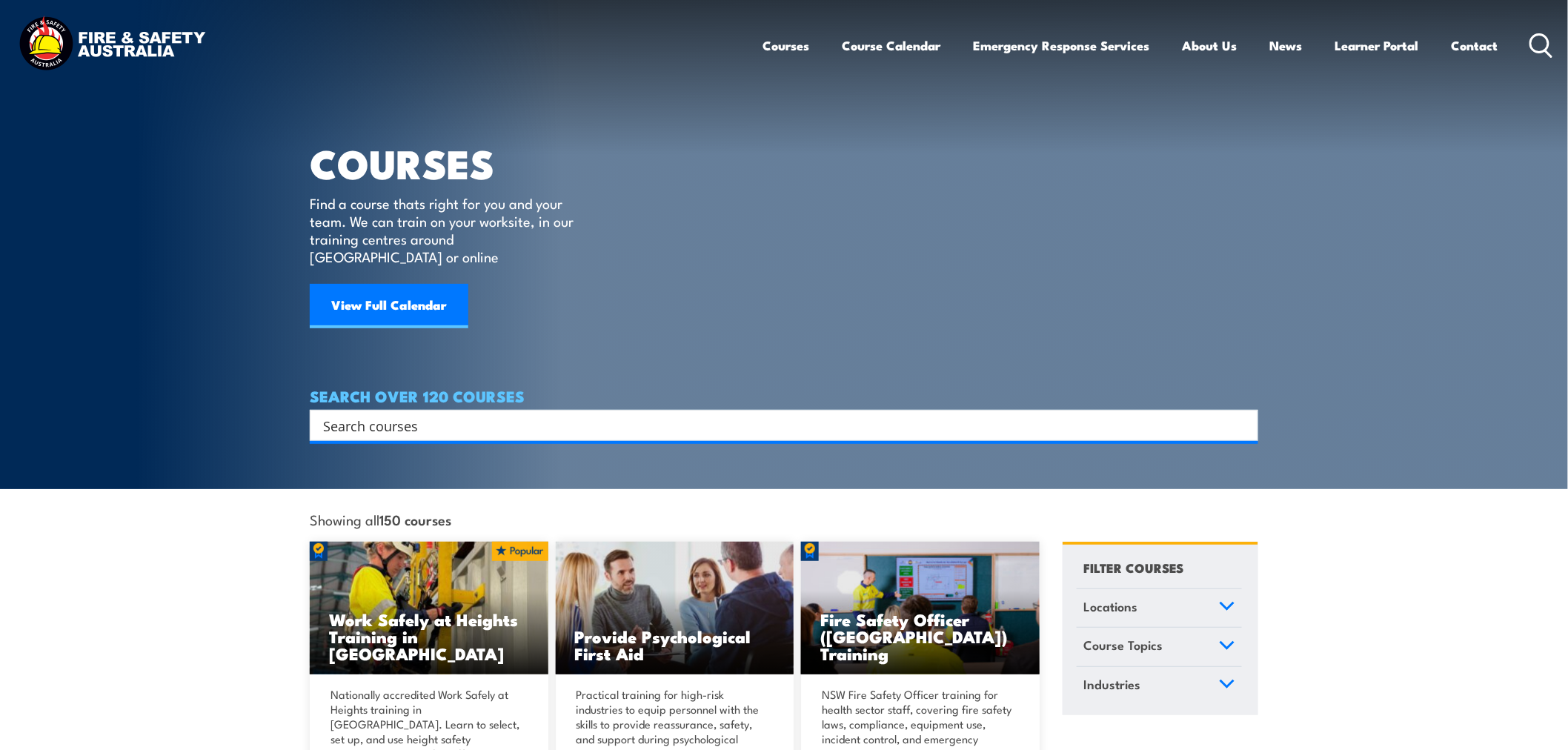
click at [402, 414] on input "Search input" at bounding box center [774, 425] width 903 height 23
type input "cpr"
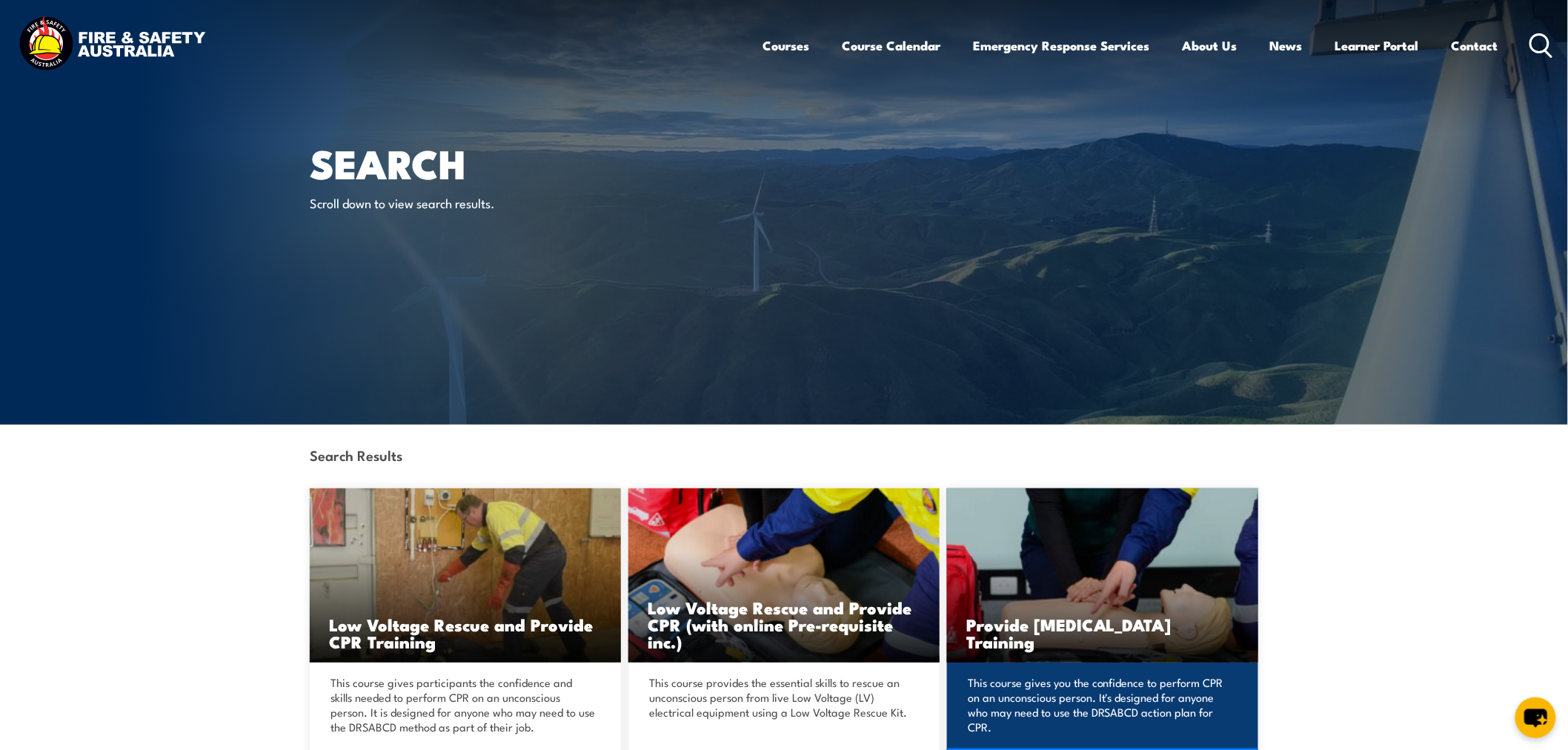
click at [1104, 678] on p "This course gives you the confidence to perform CPR on an unconscious person. I…" at bounding box center [1100, 704] width 265 height 59
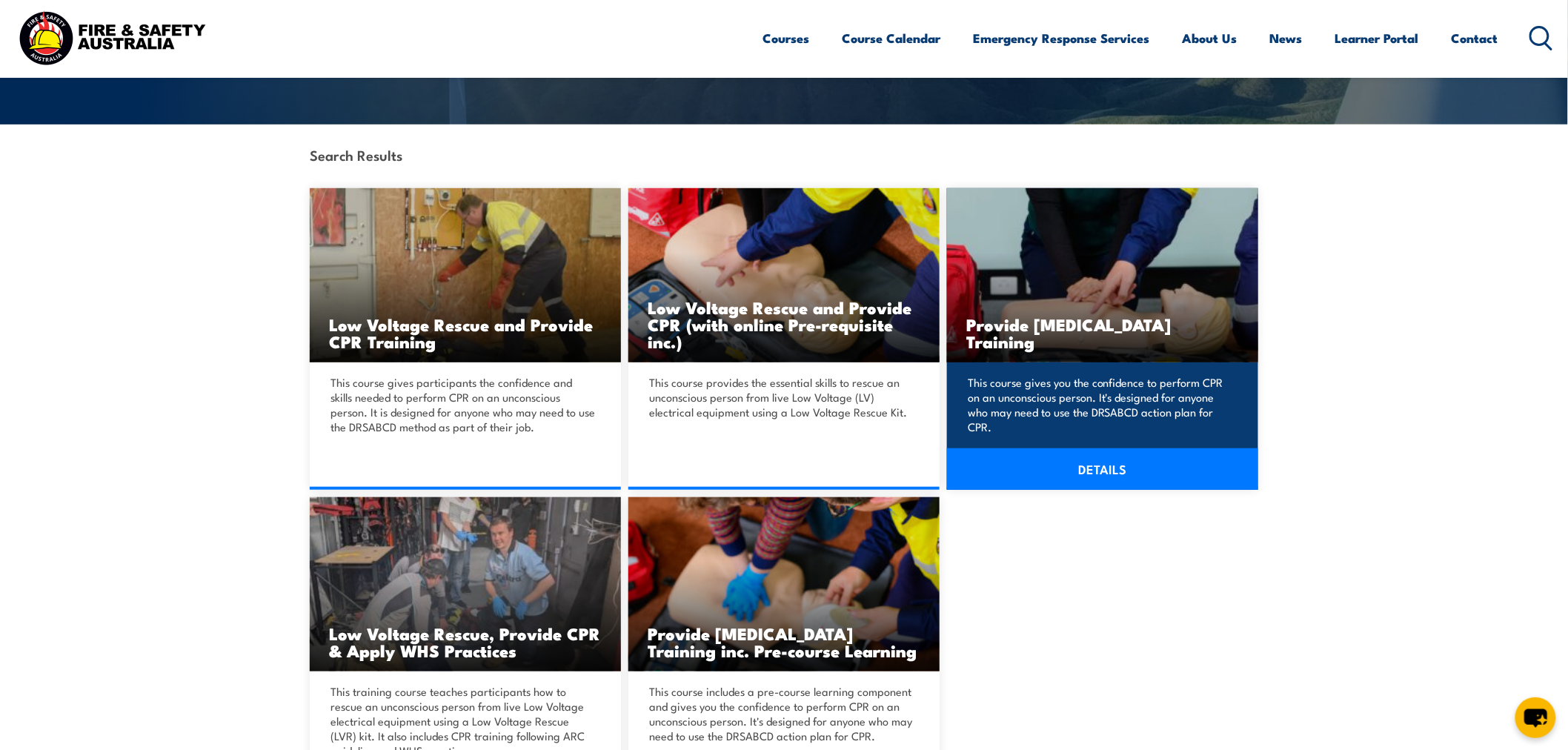
scroll to position [329, 0]
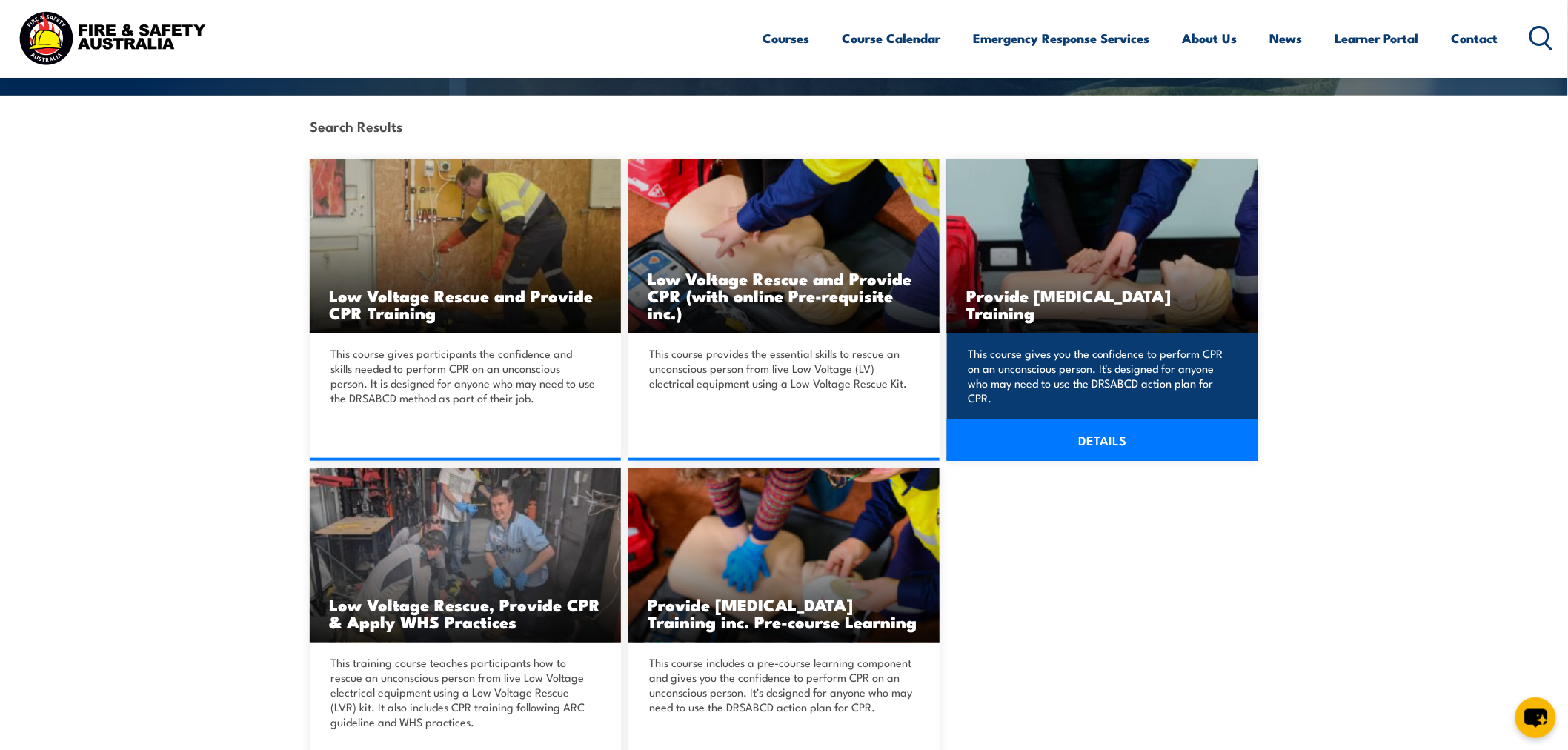
click at [1072, 442] on link "DETAILS" at bounding box center [1103, 441] width 311 height 42
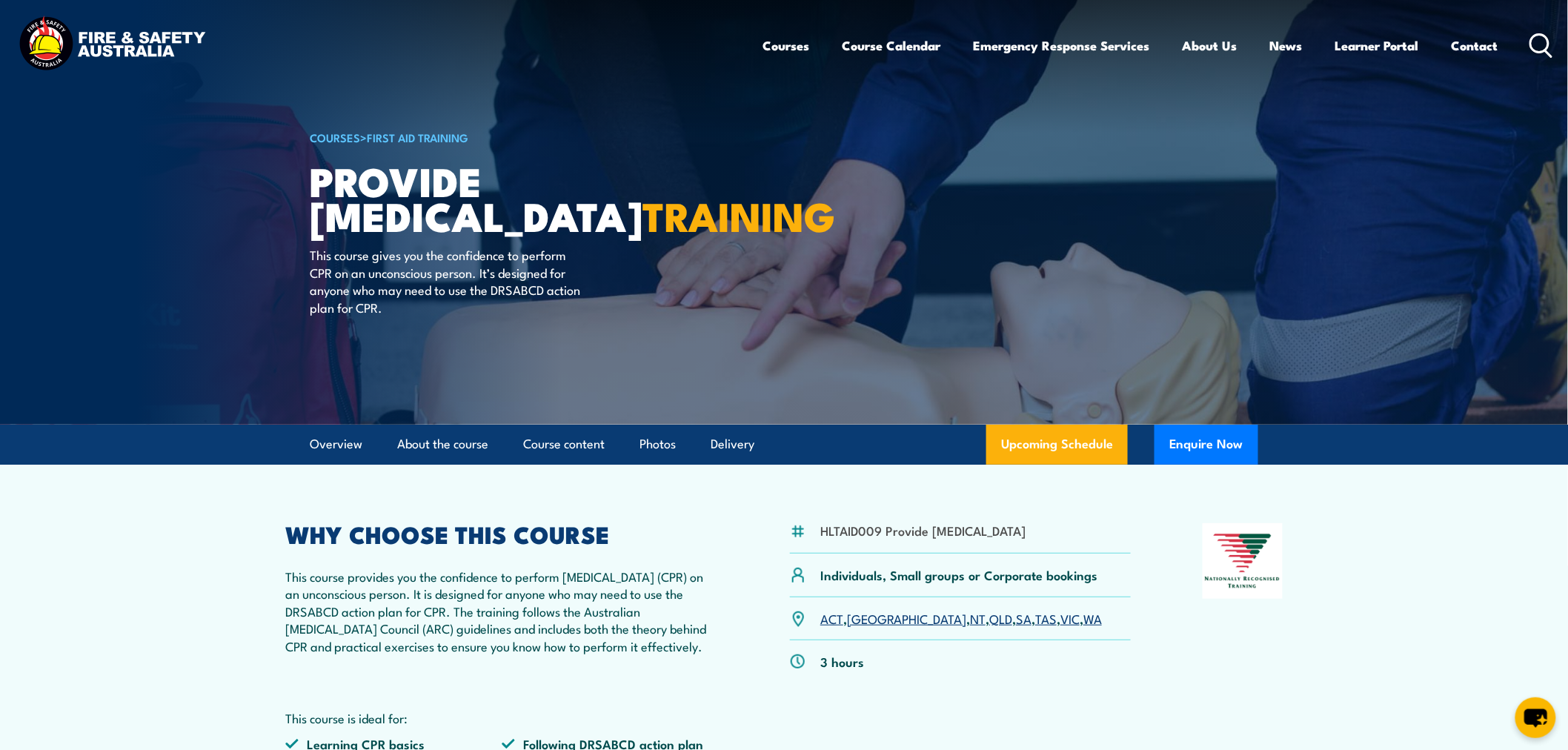
click at [1060, 626] on link "VIC" at bounding box center [1070, 618] width 19 height 18
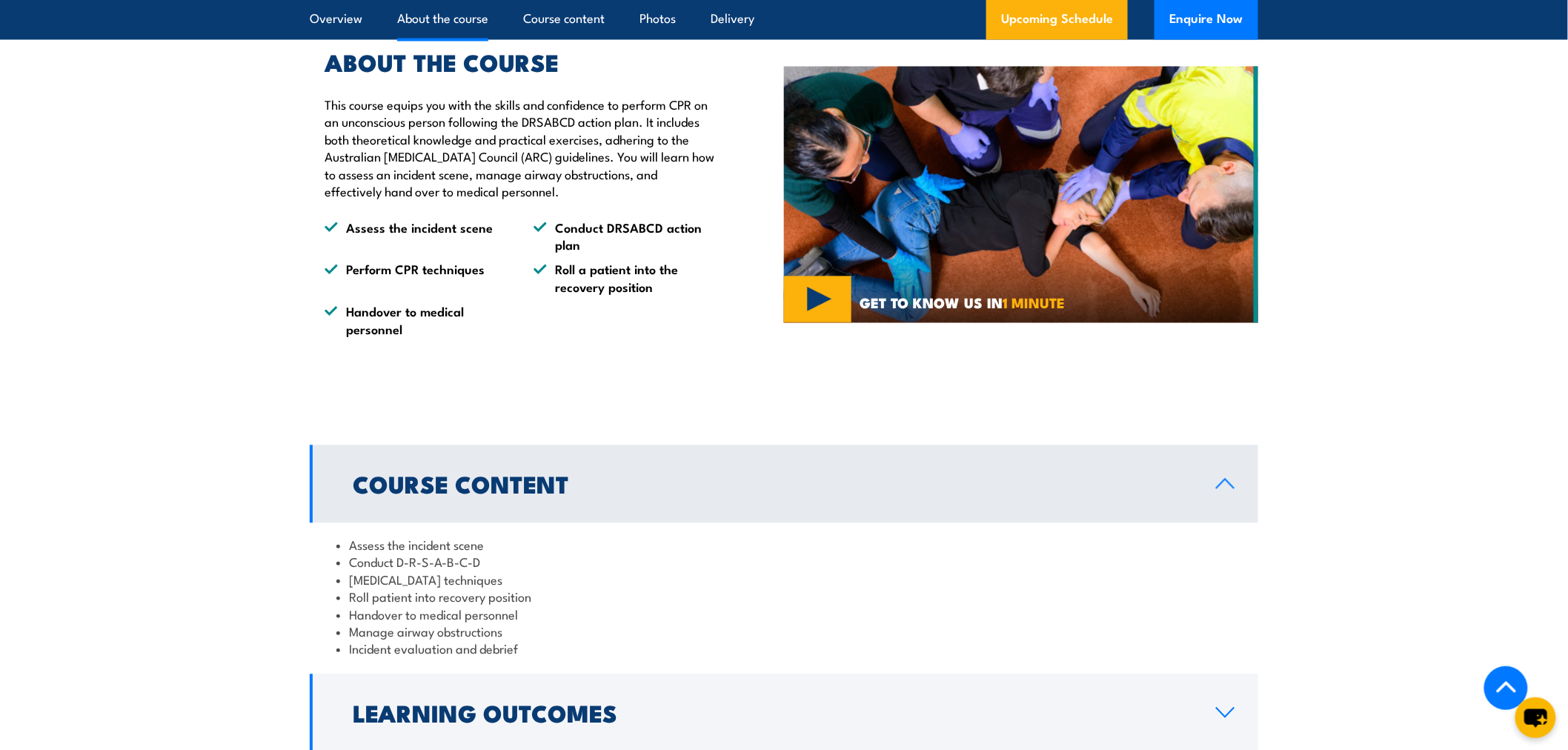
scroll to position [1102, 0]
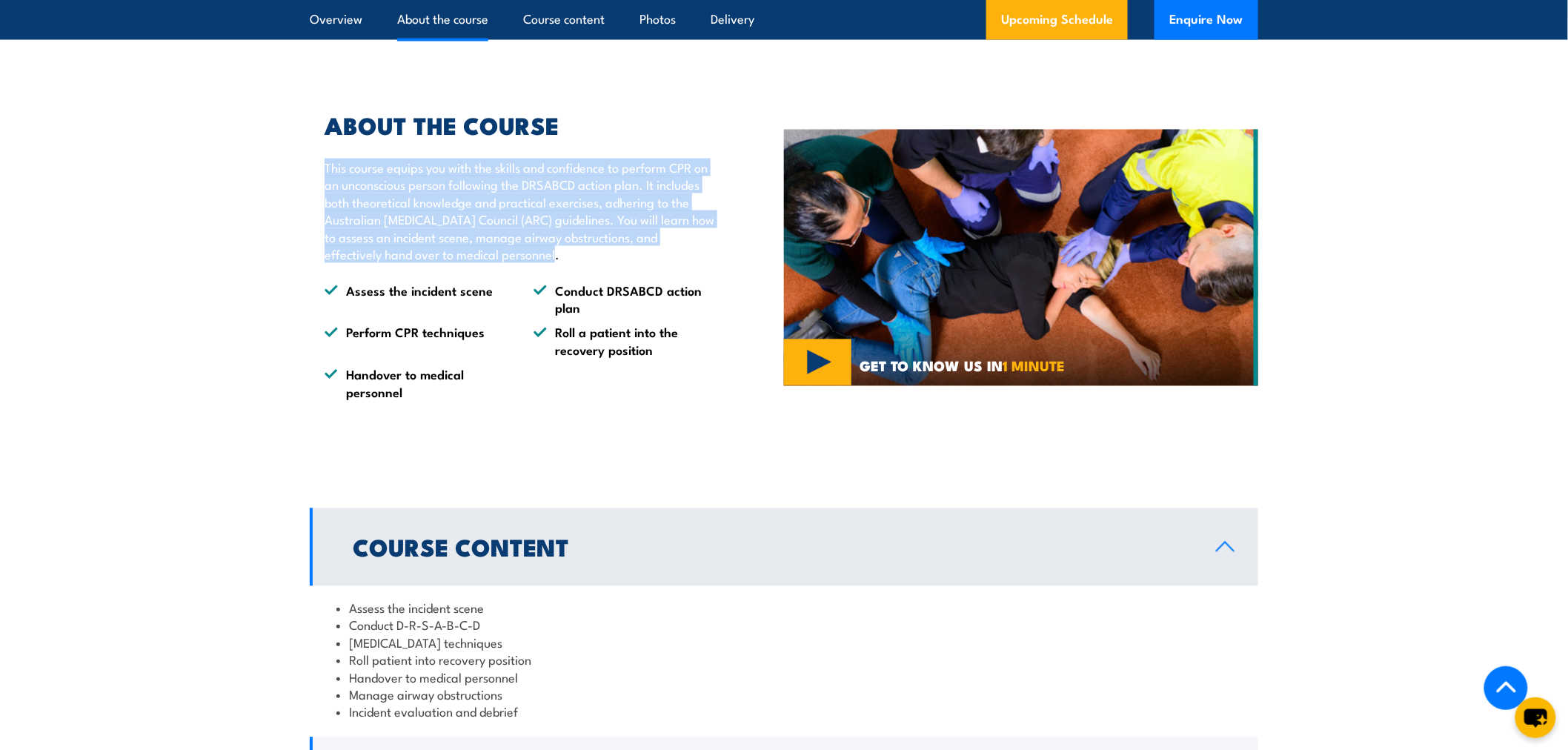
drag, startPoint x: 327, startPoint y: 202, endPoint x: 529, endPoint y: 294, distance: 222.0
click at [529, 263] on p "This course equips you with the skills and confidence to perform CPR on an unco…" at bounding box center [520, 211] width 392 height 104
copy p "This course equips you with the skills and confidence to perform CPR on an unco…"
